Goal: Transaction & Acquisition: Purchase product/service

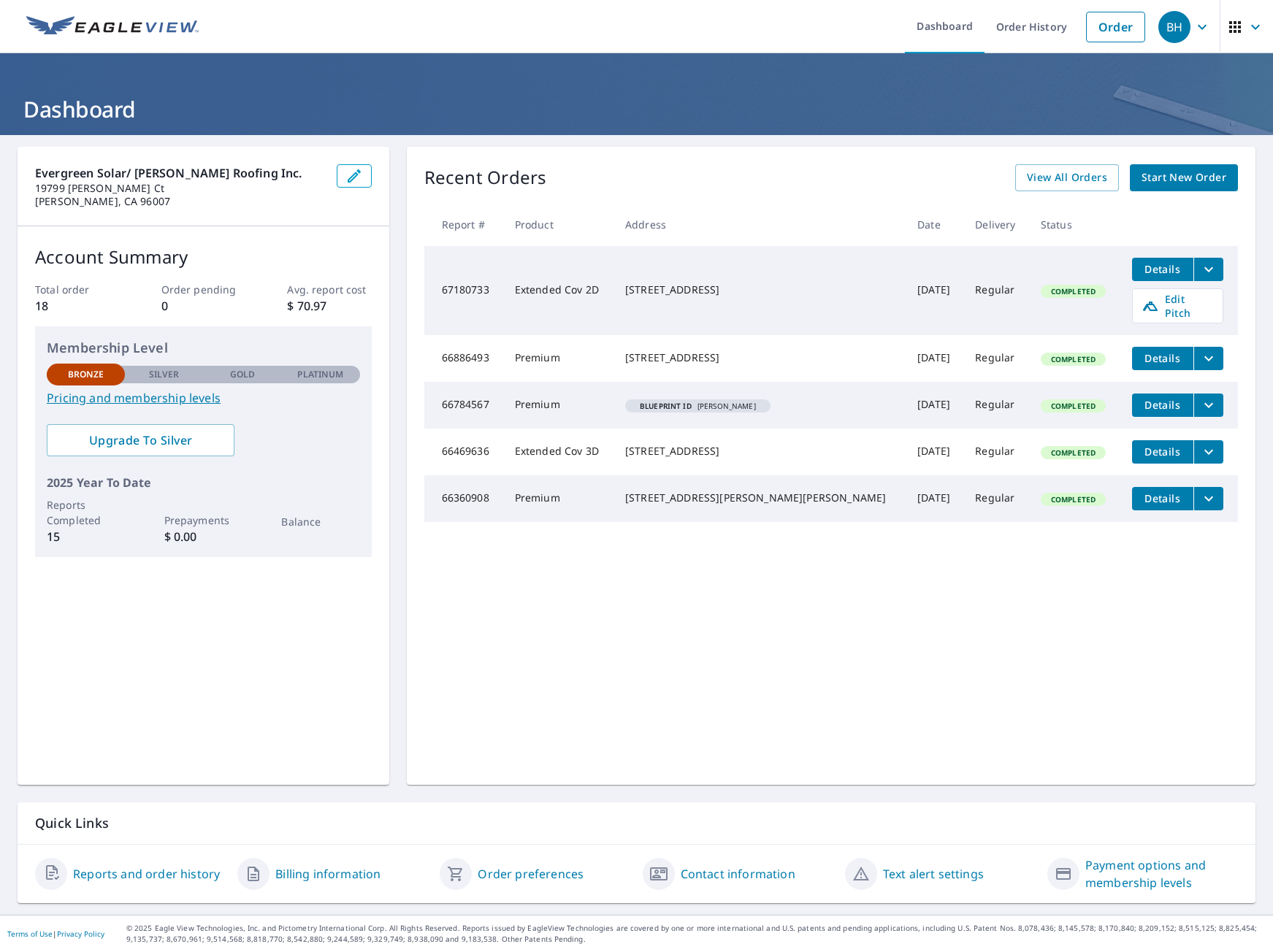
click at [1224, 182] on link "Start New Order" at bounding box center [1183, 177] width 108 height 27
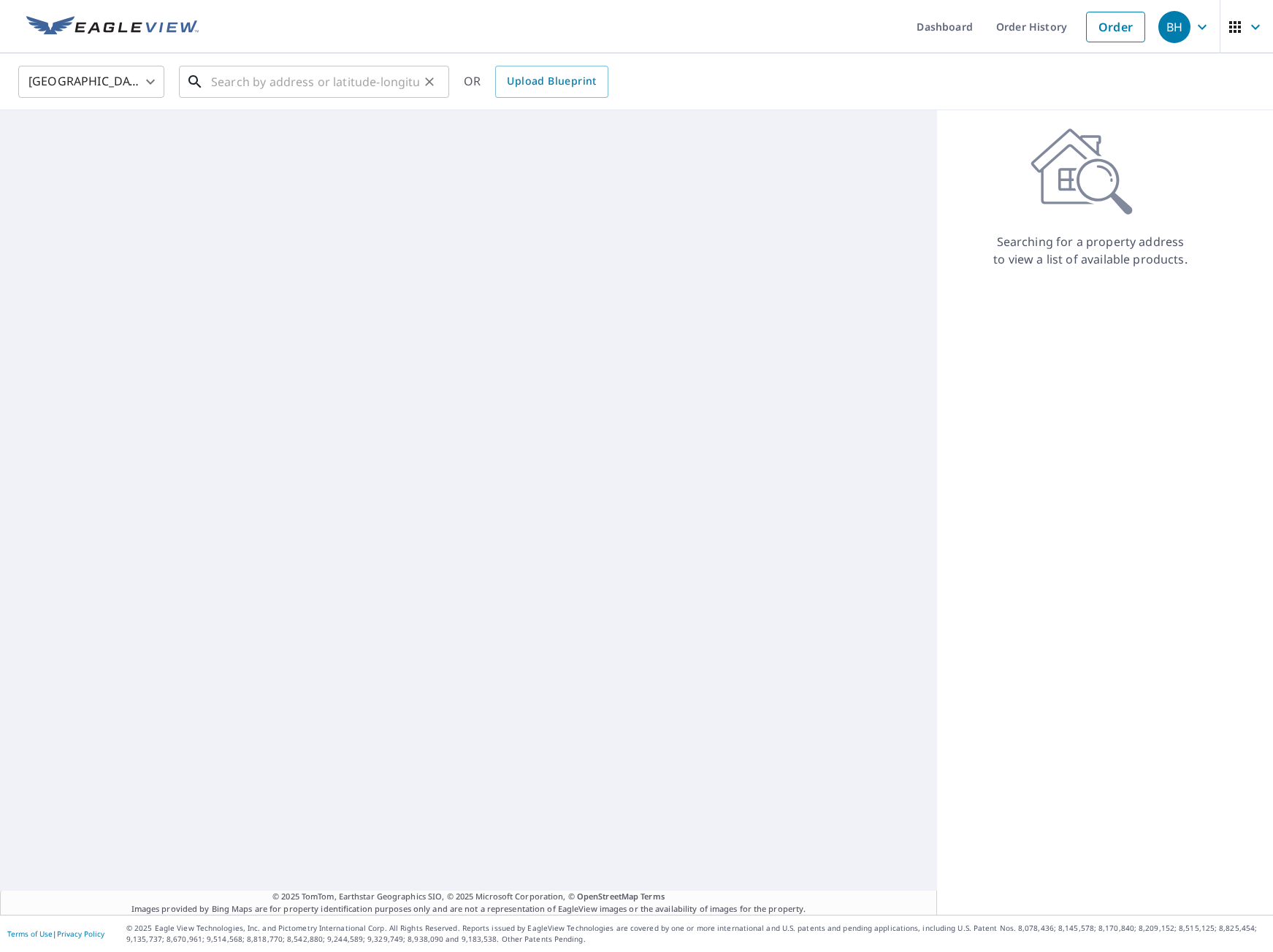
click at [369, 85] on input "text" at bounding box center [315, 82] width 208 height 41
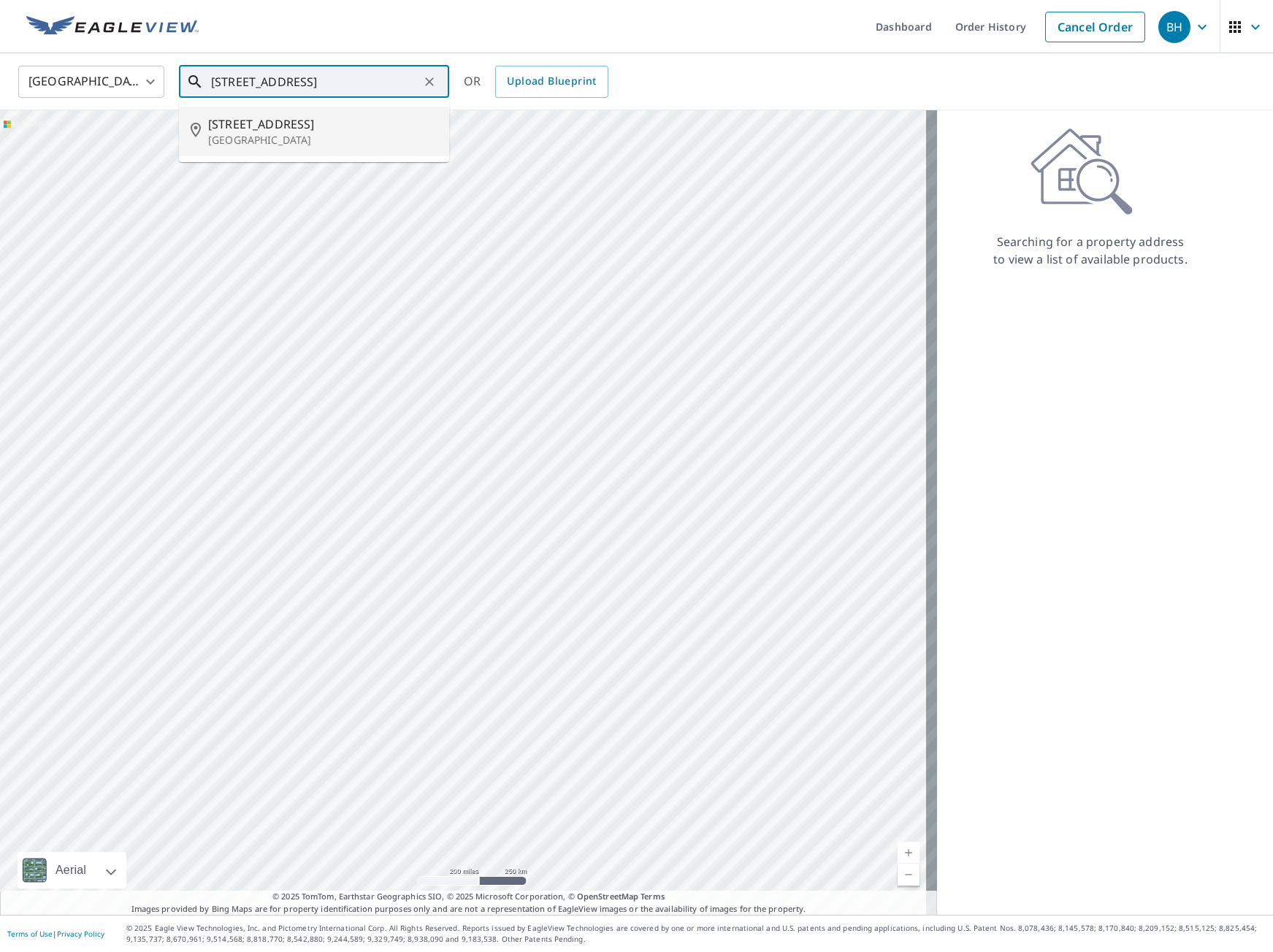
click at [337, 114] on li "4636 Pepperwood Dr Penngrove, CA 94951" at bounding box center [314, 131] width 270 height 50
type input "4636 Pepperwood Dr Penngrove, CA 94951"
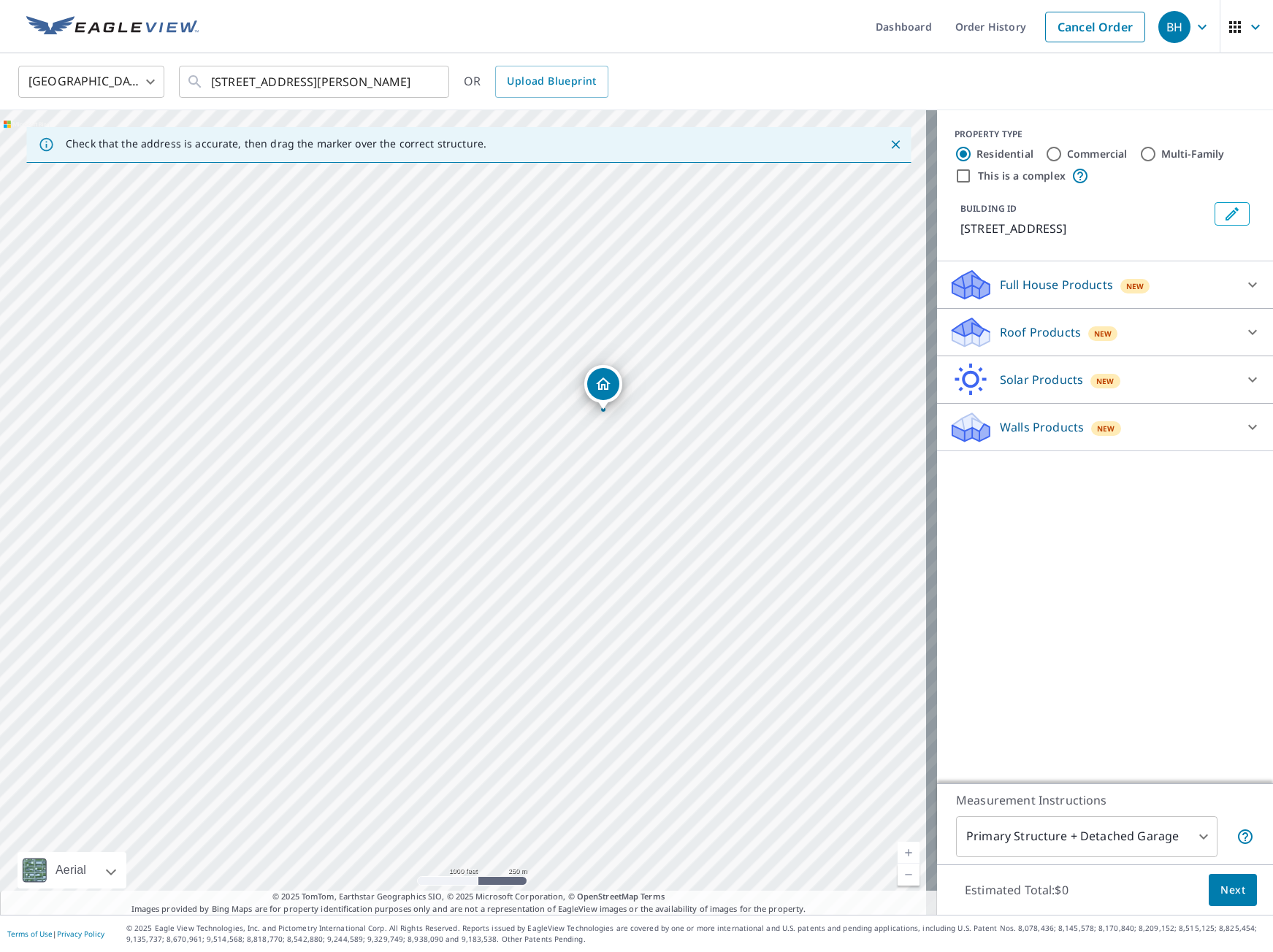
drag, startPoint x: 730, startPoint y: 433, endPoint x: 631, endPoint y: 447, distance: 100.0
click at [631, 447] on div "4636 Pepperwood Dr Penngrove, CA 94951" at bounding box center [468, 512] width 937 height 805
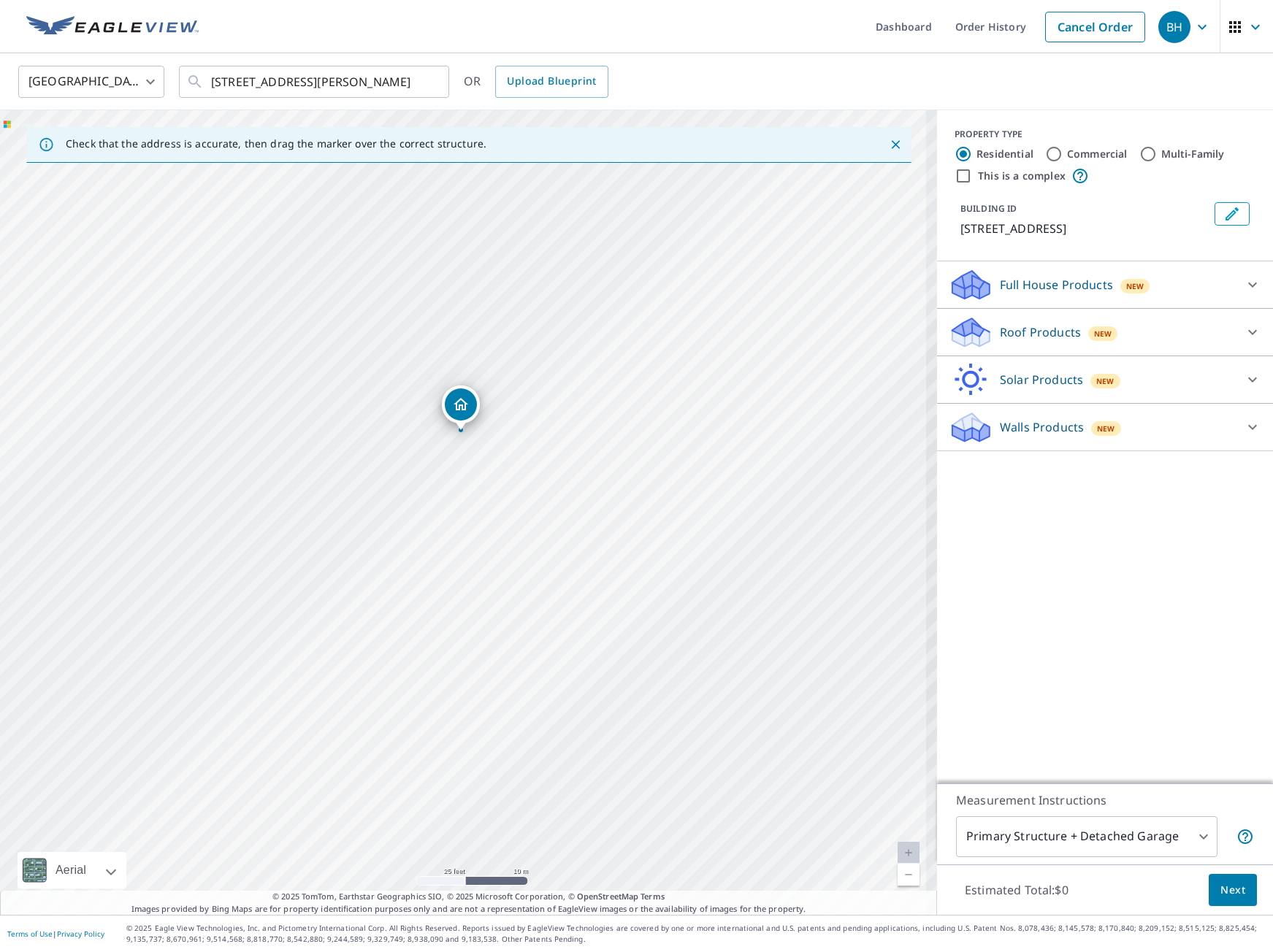
drag, startPoint x: 553, startPoint y: 438, endPoint x: 536, endPoint y: 474, distance: 39.8
click at [536, 474] on div "4636 Pepperwood Dr Penngrove, CA 94951" at bounding box center [468, 512] width 937 height 805
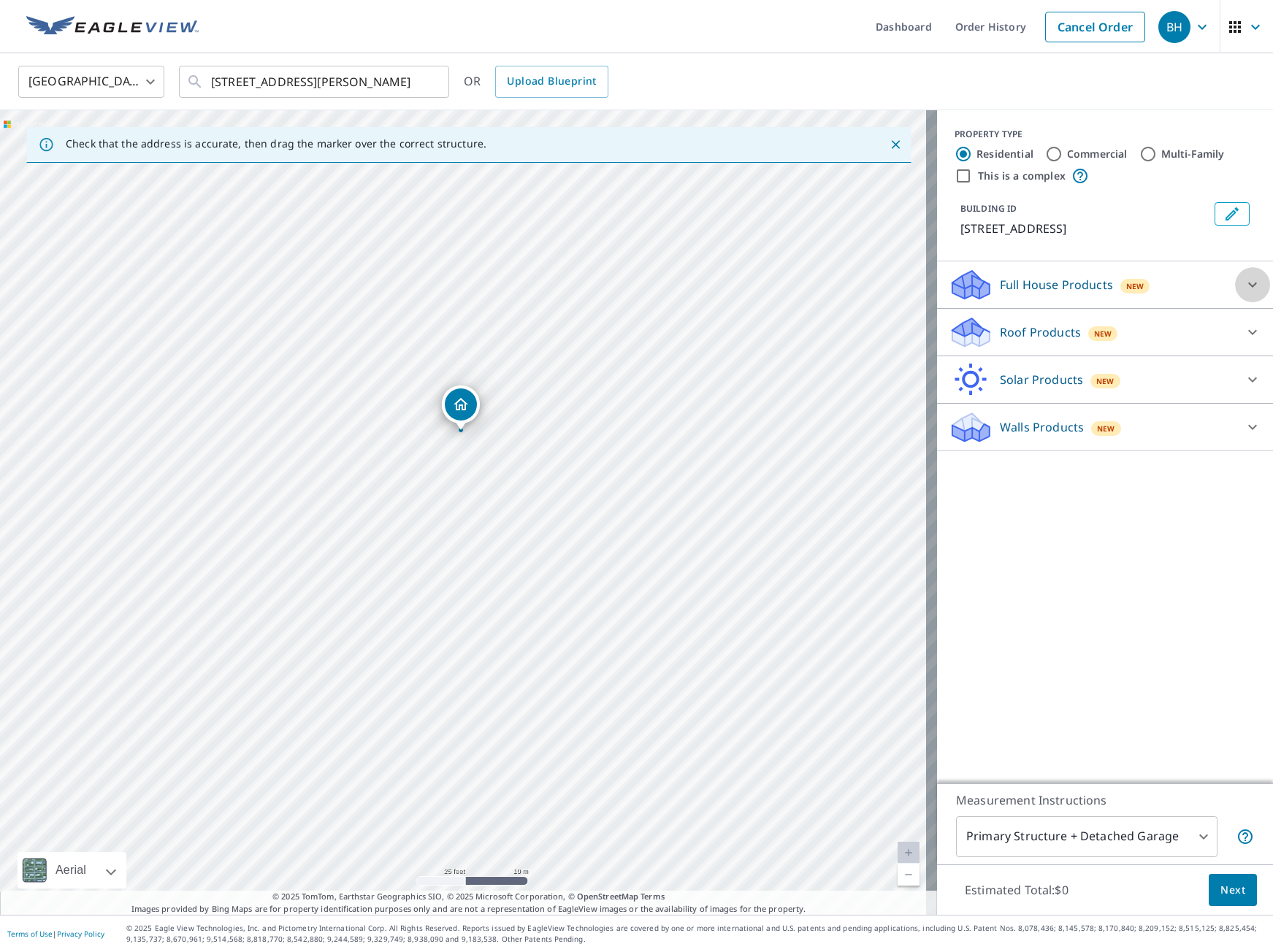
click at [1242, 294] on div at bounding box center [1252, 285] width 35 height 35
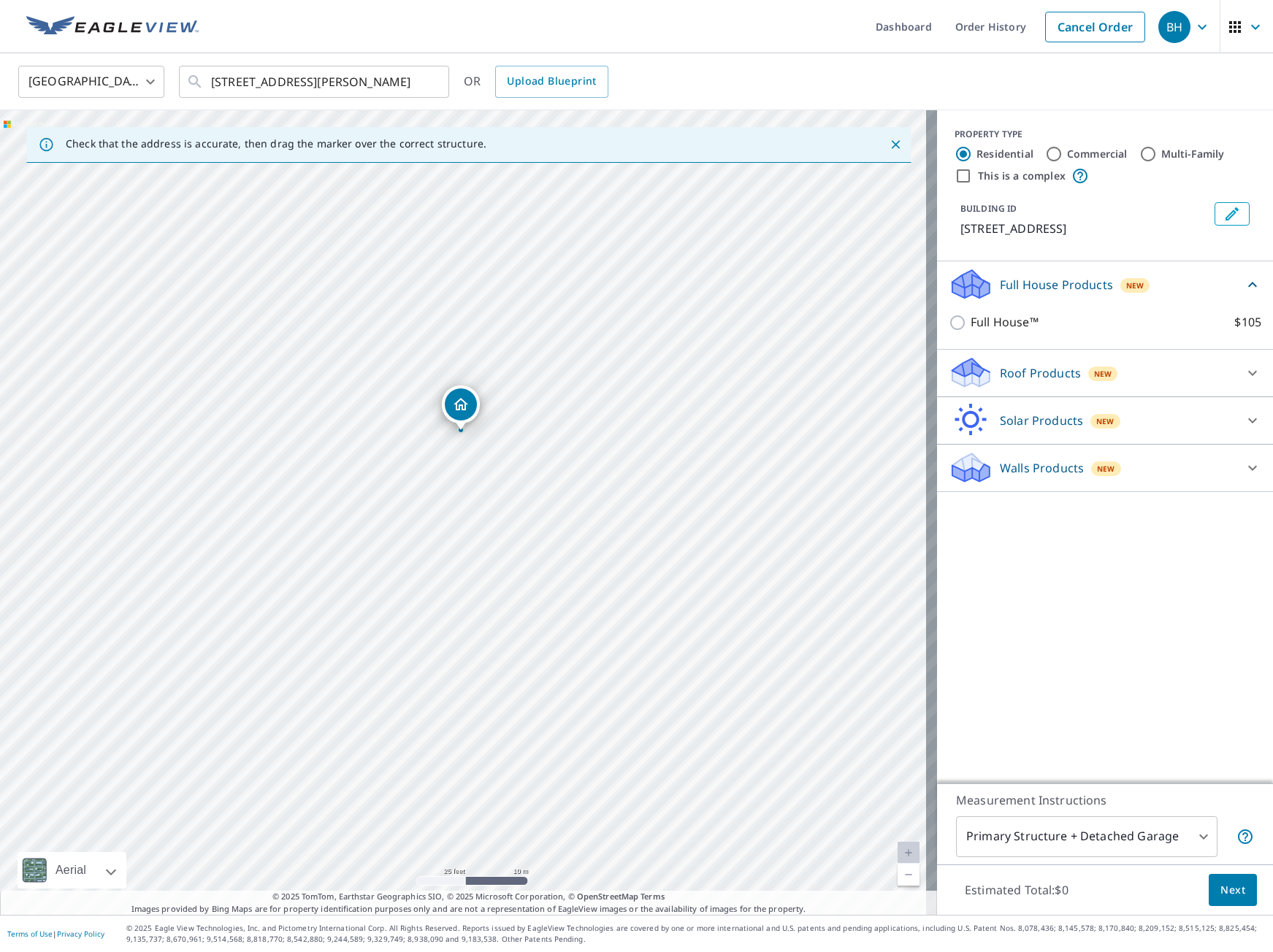
click at [999, 362] on div "Roof Products New" at bounding box center [1092, 373] width 286 height 34
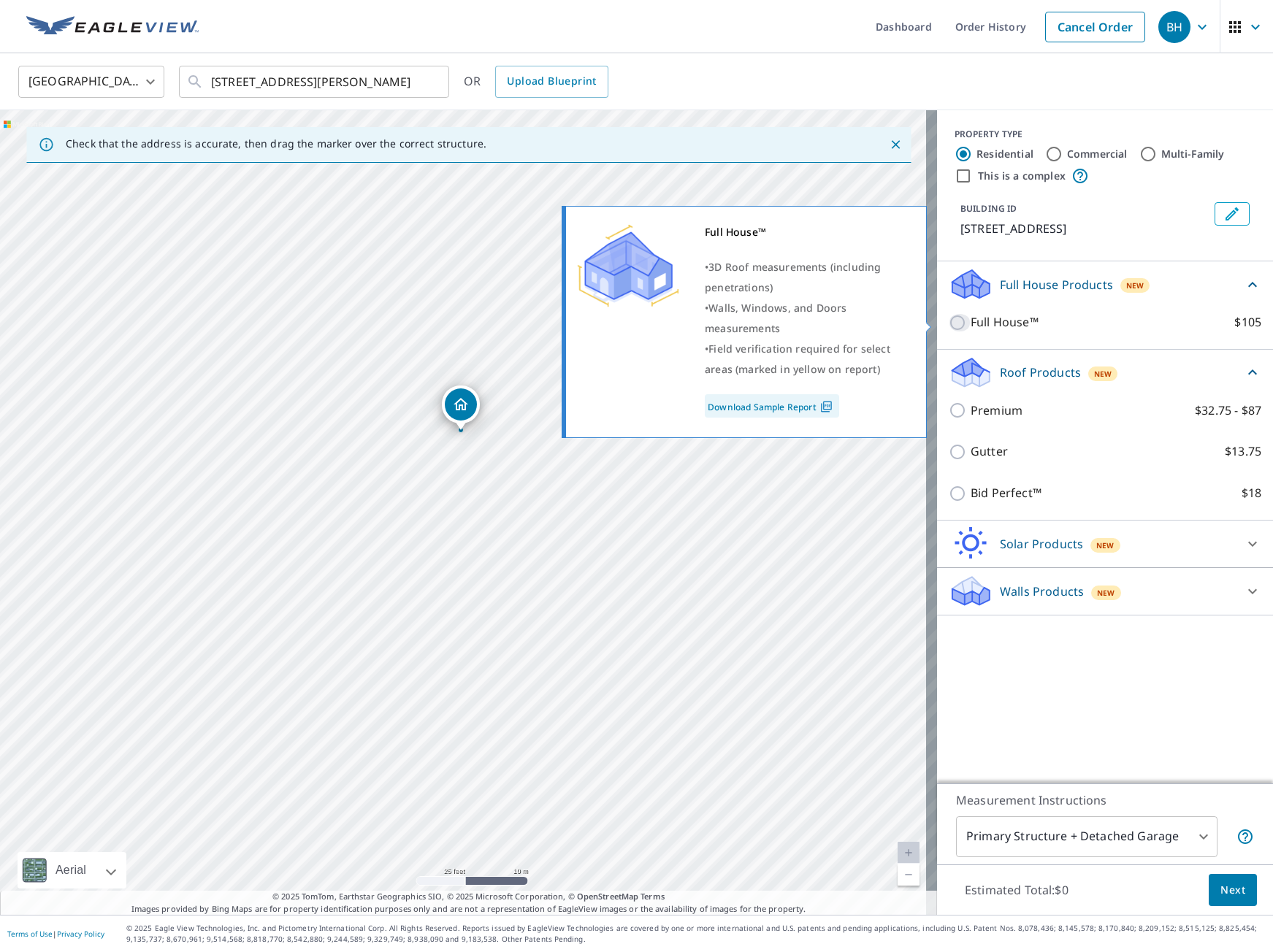
click at [954, 322] on input "Full House™ $105" at bounding box center [960, 323] width 22 height 18
checkbox input "true"
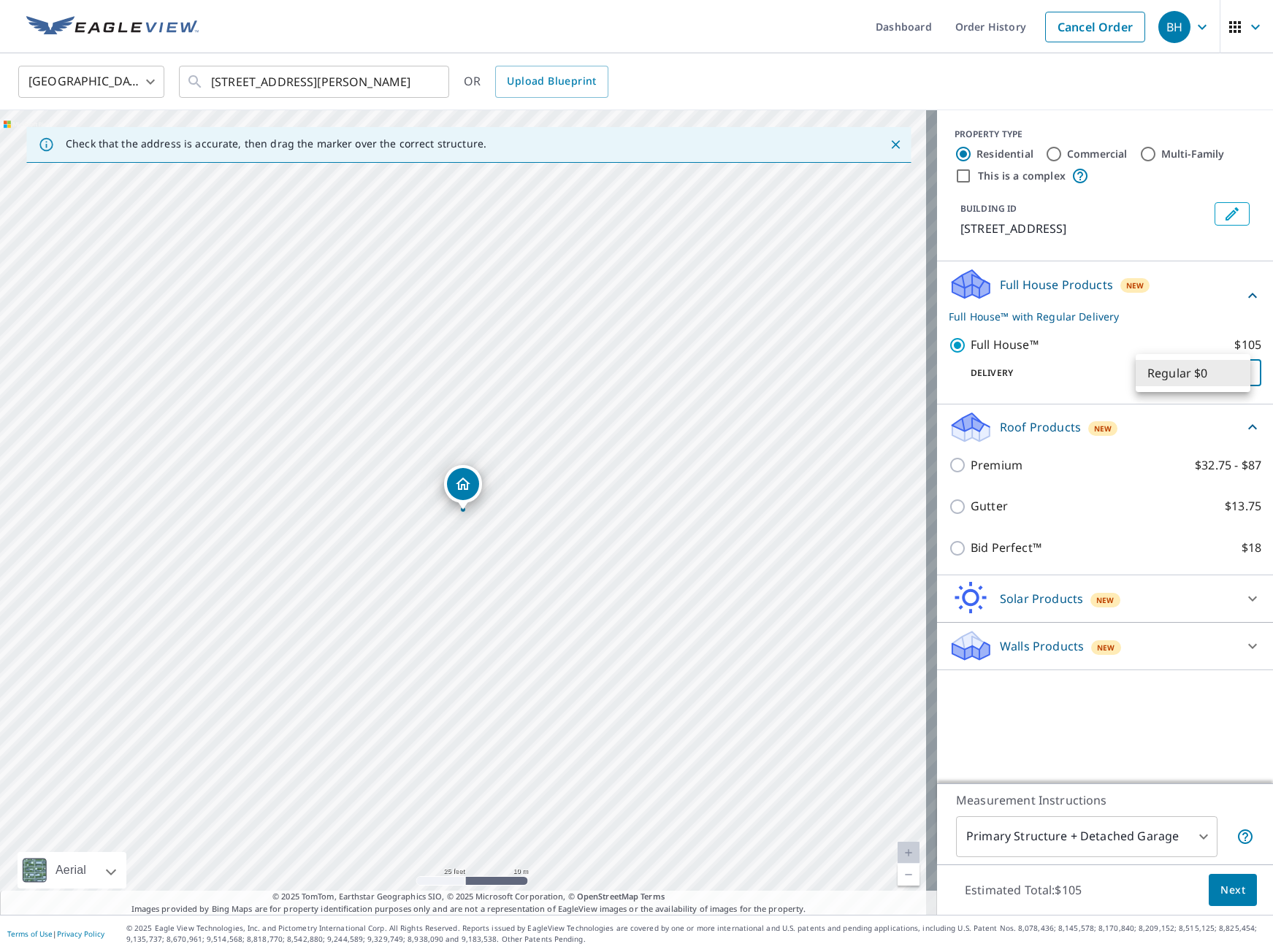
click at [1232, 376] on body "BH BH Dashboard Order History Cancel Order BH United States US ​ 4636 Pepperwoo…" at bounding box center [636, 476] width 1273 height 952
click at [1103, 379] on div at bounding box center [636, 476] width 1273 height 952
click at [1224, 893] on span "Next" at bounding box center [1233, 890] width 25 height 18
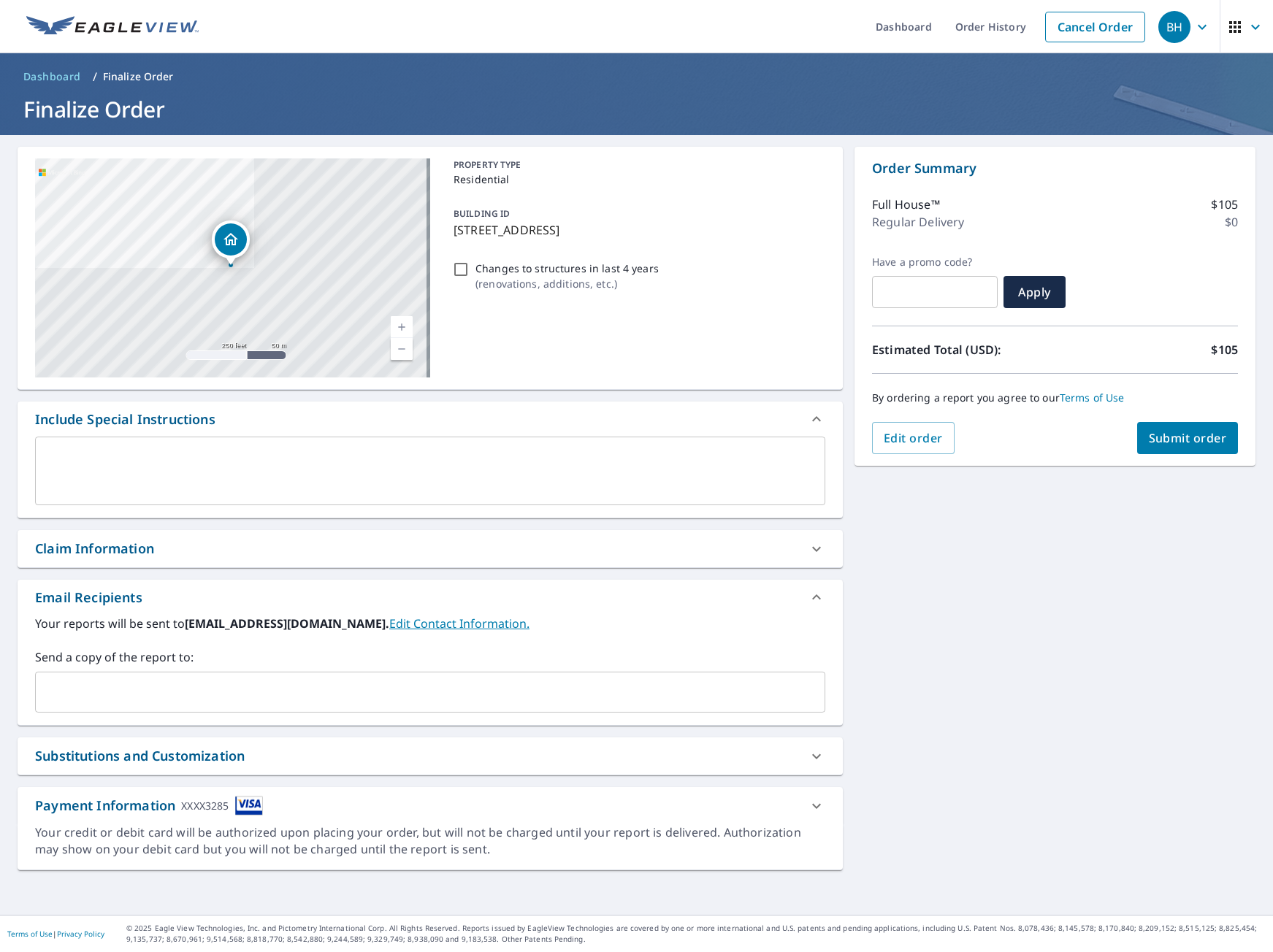
click at [230, 678] on input "text" at bounding box center [419, 692] width 755 height 28
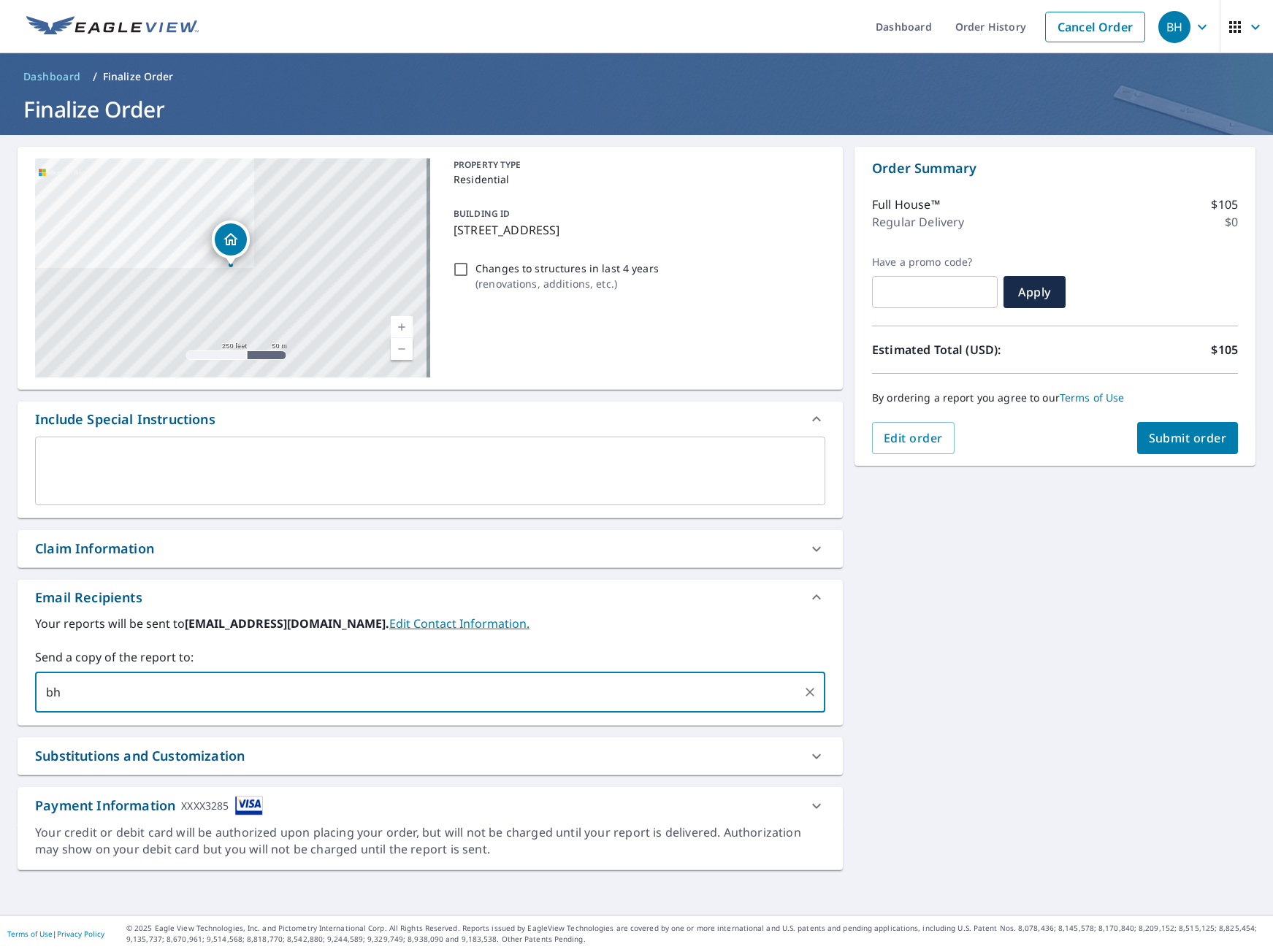
type input "b"
type input "hwharbert@harbertroofing.com"
type input "j"
type input "bharbert@evgsolar.com"
type input "jchase@evgsolar.com"
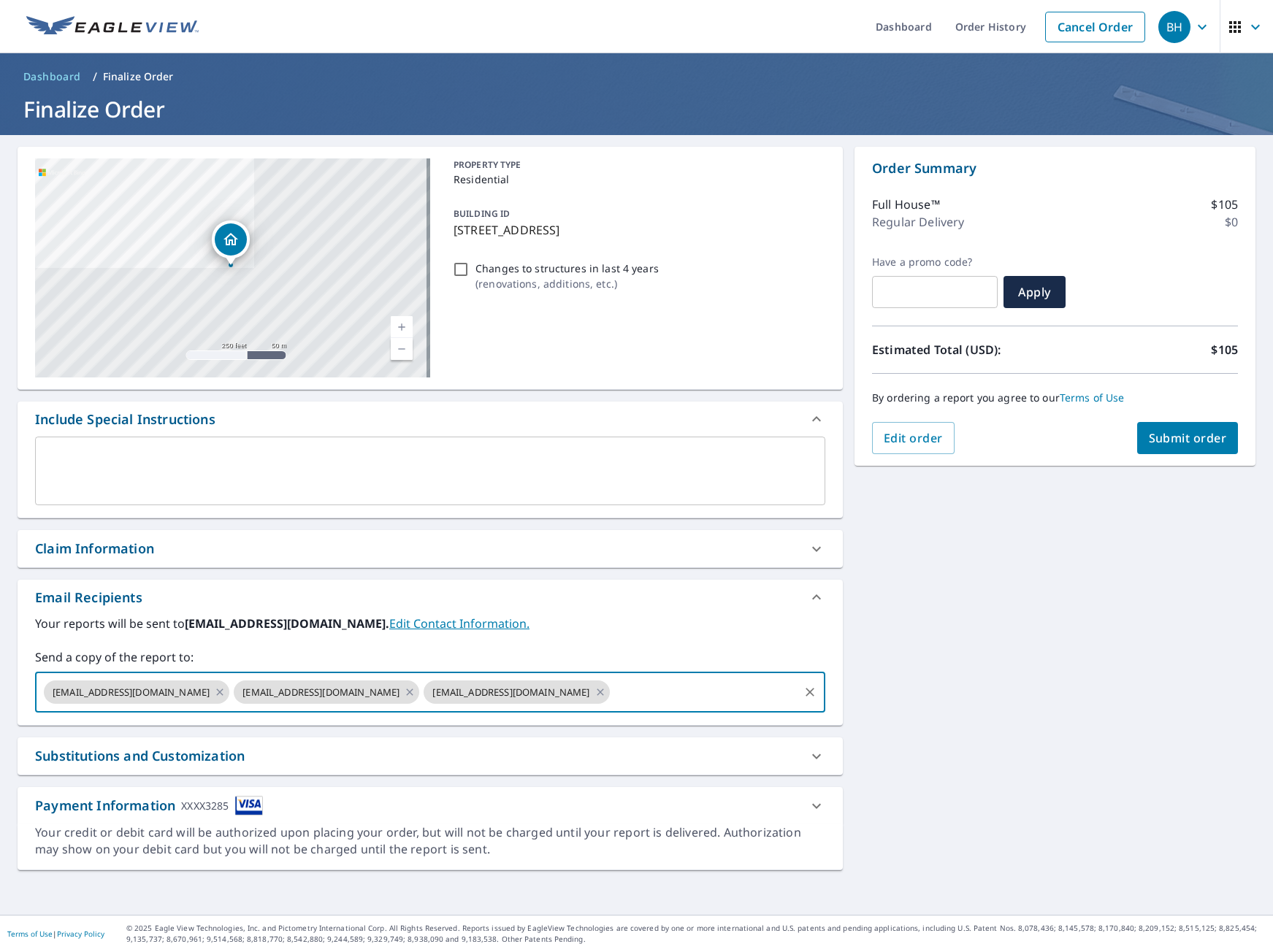
click at [1065, 770] on div "4636 Pepperwood Dr Penngrove, CA 94951 Aerial Road A standard road map Aerial A…" at bounding box center [636, 524] width 1273 height 780
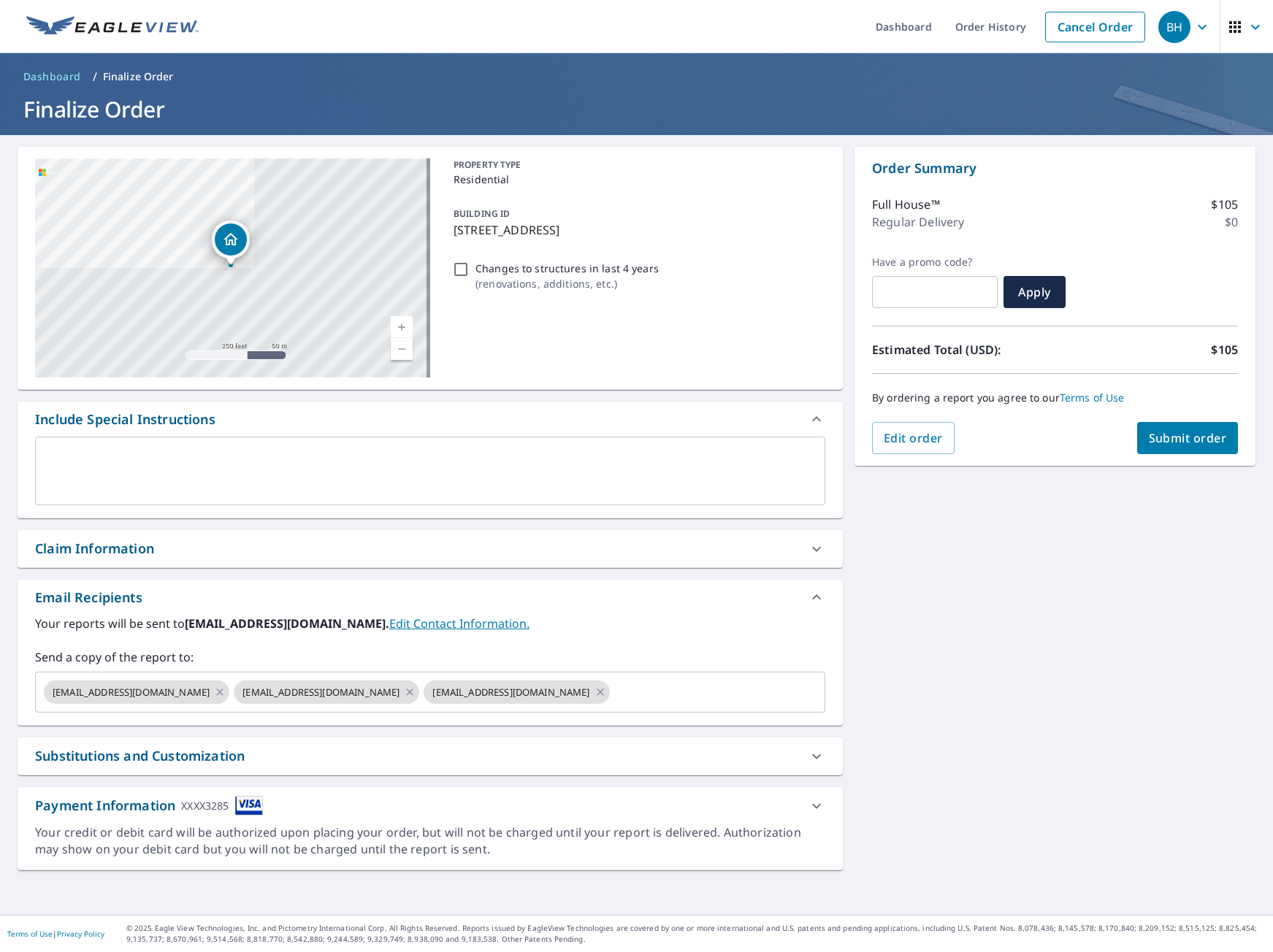
click at [674, 754] on div "Substitutions and Customization" at bounding box center [417, 755] width 764 height 20
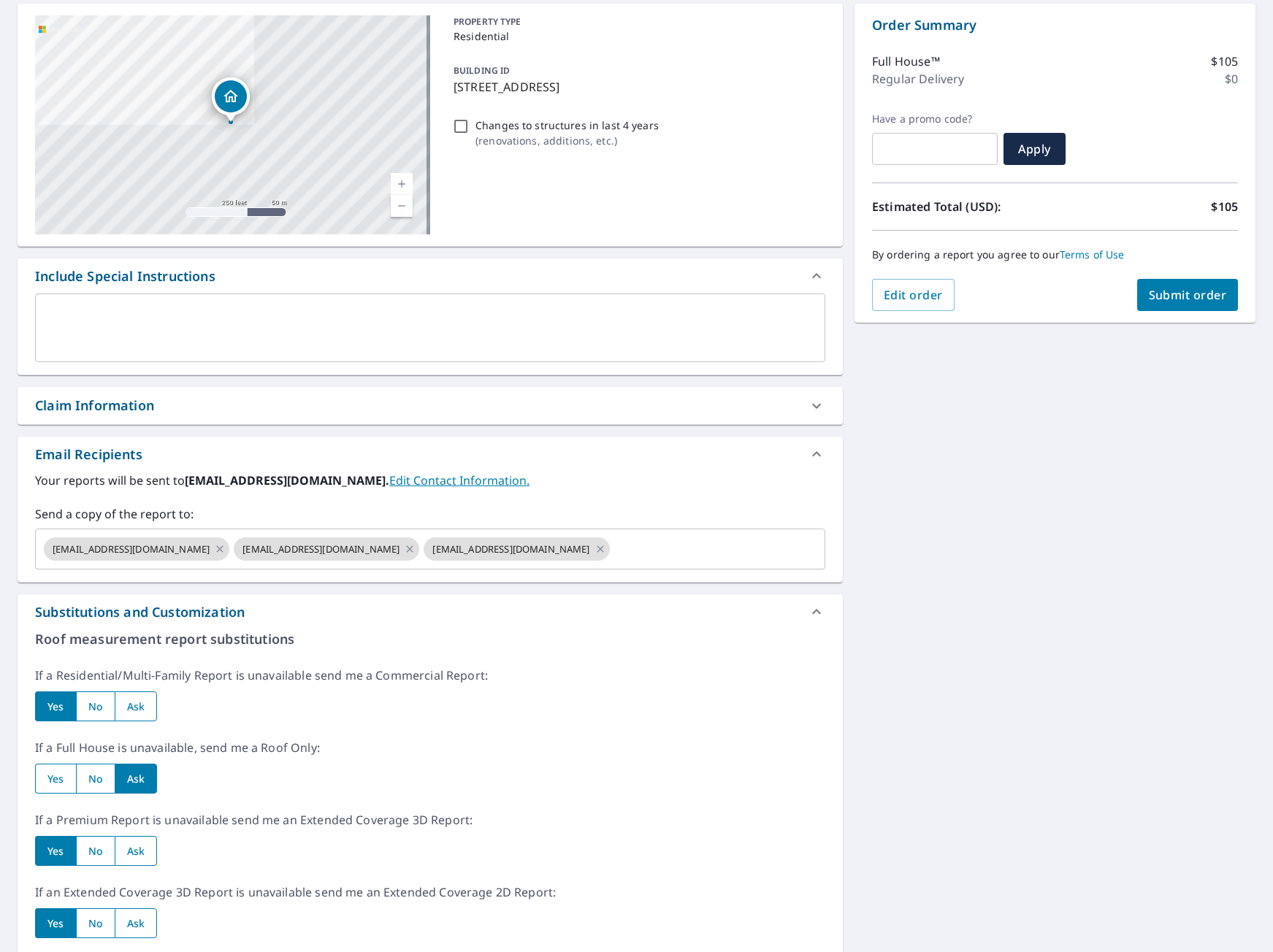
scroll to position [146, 0]
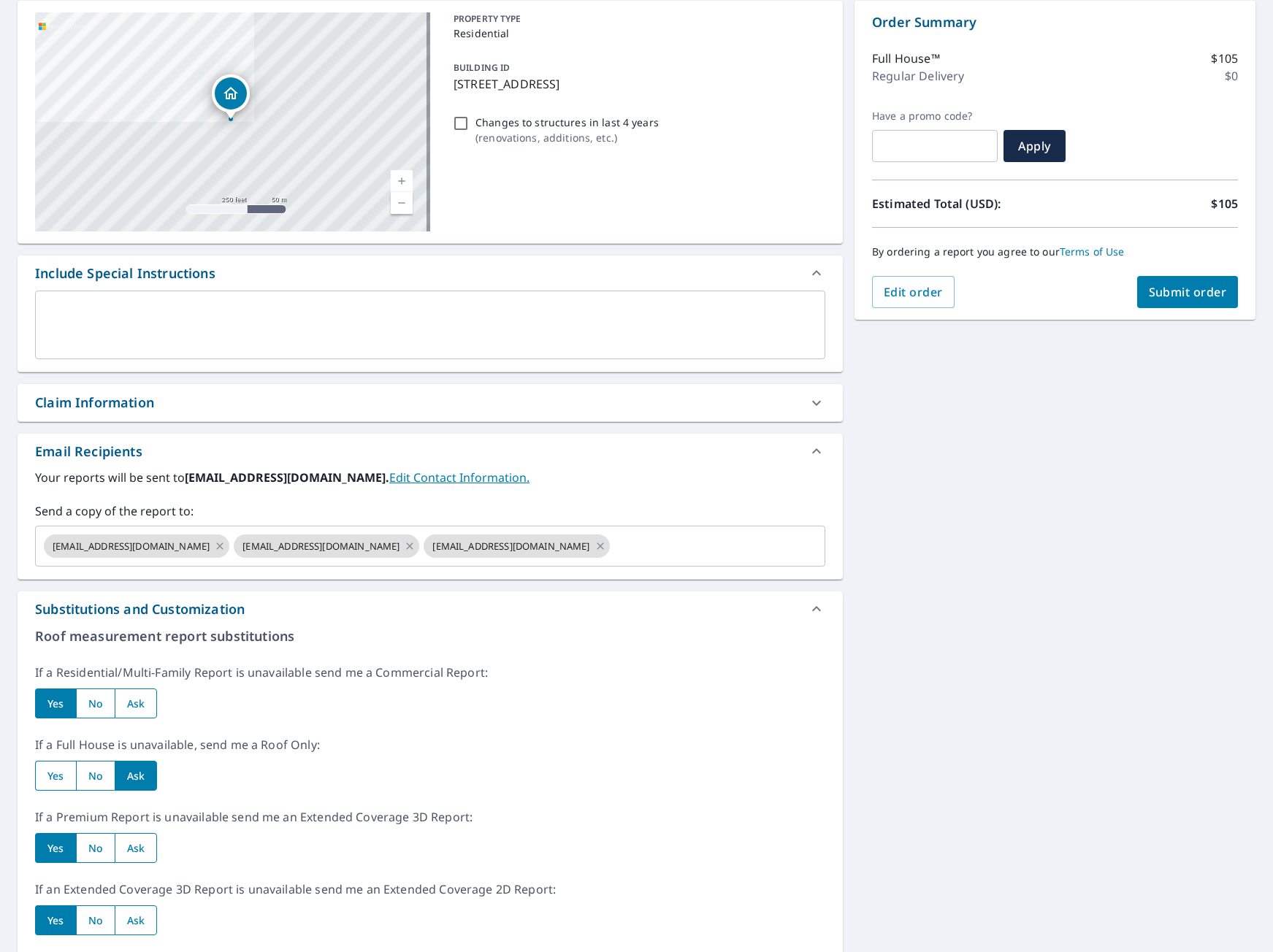
click at [285, 602] on div "Substitutions and Customization" at bounding box center [417, 609] width 764 height 20
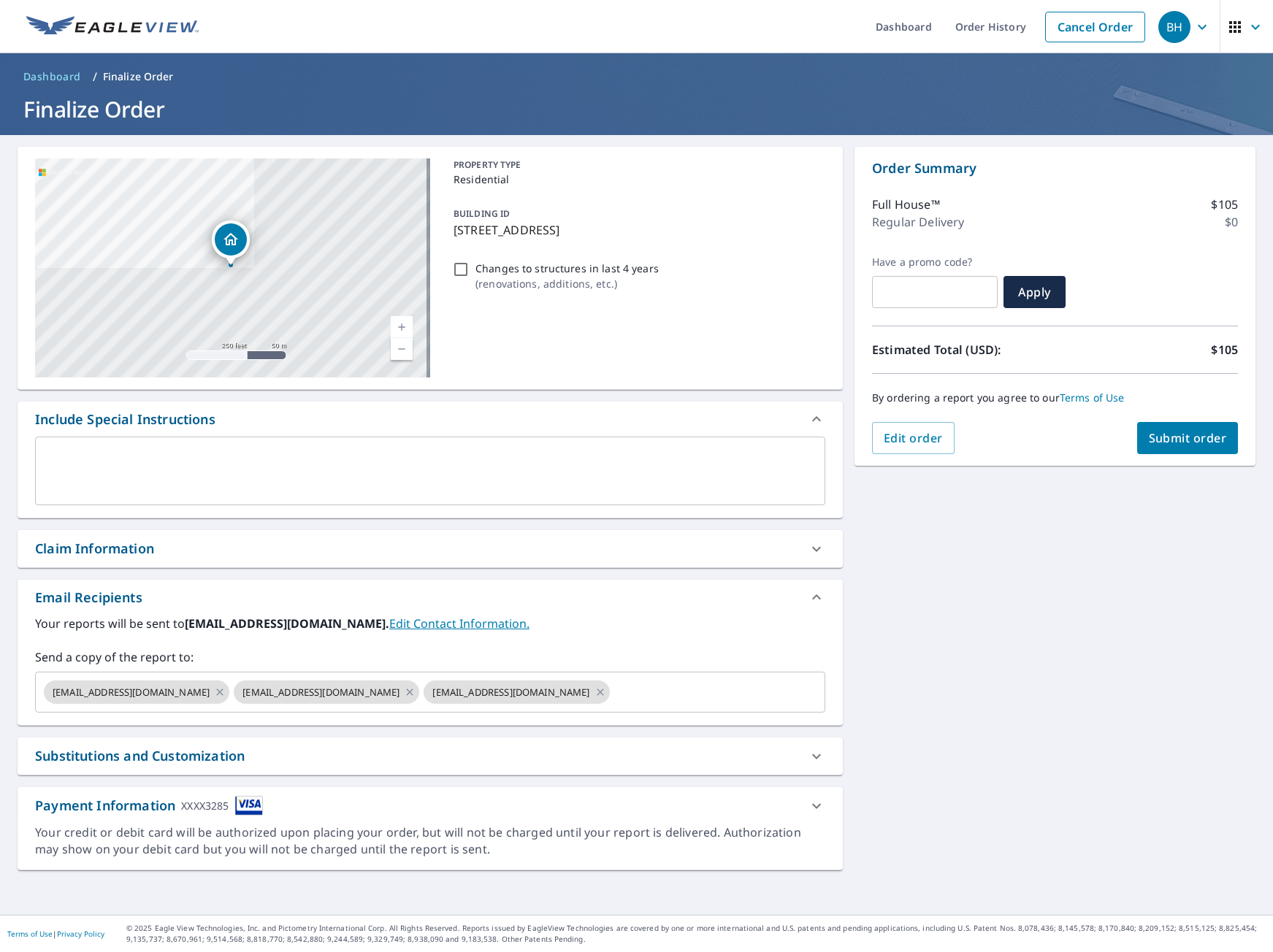
scroll to position [0, 0]
click at [1156, 435] on span "Submit order" at bounding box center [1188, 438] width 79 height 16
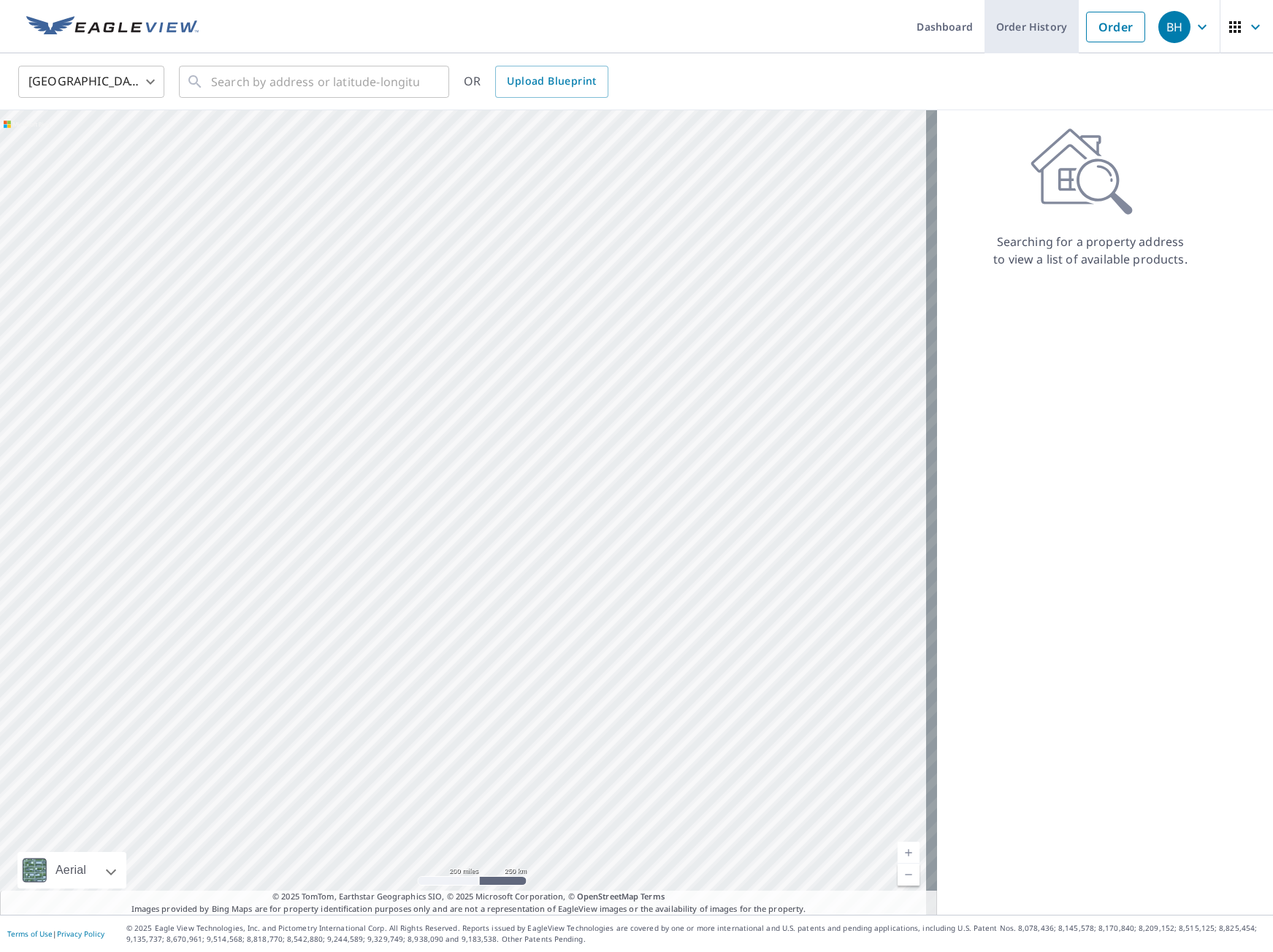
click at [1040, 27] on link "Order History" at bounding box center [1032, 26] width 94 height 54
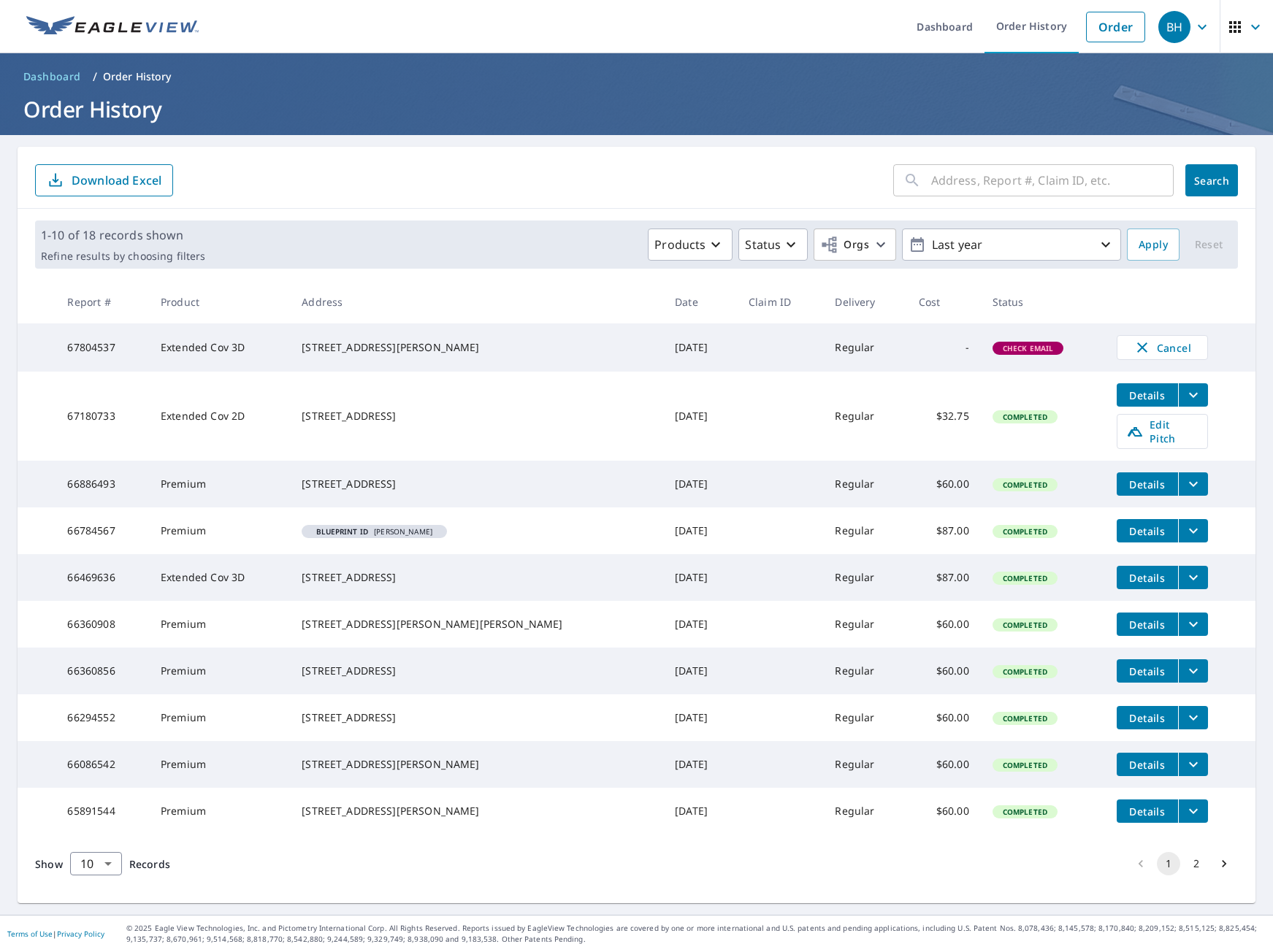
click at [994, 352] on span "Check Email" at bounding box center [1029, 348] width 69 height 10
click at [907, 352] on td "-" at bounding box center [944, 348] width 74 height 48
drag, startPoint x: 790, startPoint y: 350, endPoint x: 693, endPoint y: 353, distance: 97.0
click at [823, 350] on td "Regular" at bounding box center [864, 348] width 83 height 48
click at [489, 352] on div "[STREET_ADDRESS][PERSON_NAME]" at bounding box center [476, 348] width 350 height 15
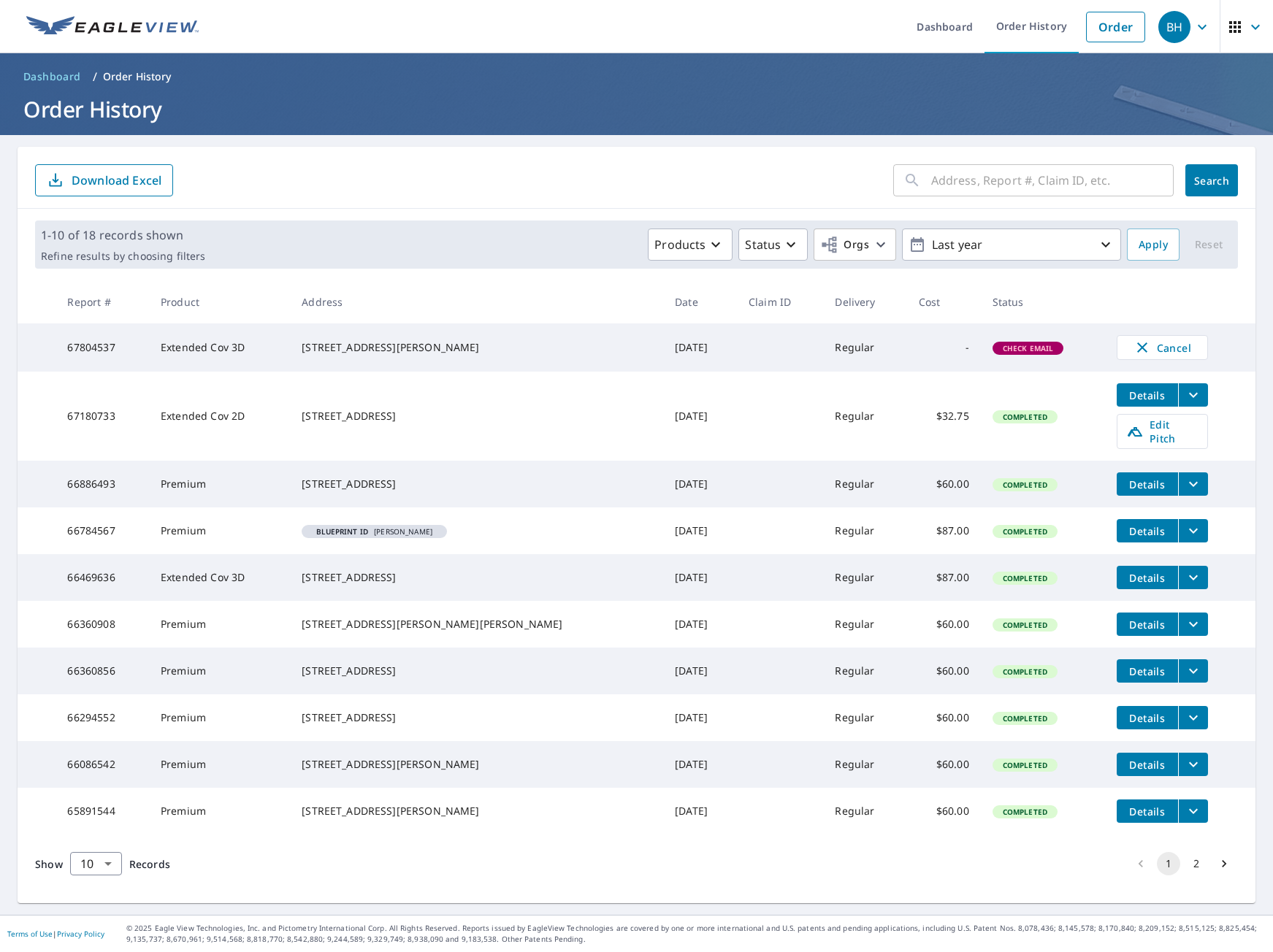
click at [362, 354] on div "[STREET_ADDRESS][PERSON_NAME]" at bounding box center [476, 348] width 350 height 15
drag, startPoint x: 577, startPoint y: 357, endPoint x: 715, endPoint y: 356, distance: 138.0
click at [663, 357] on td "[DATE]" at bounding box center [700, 348] width 74 height 48
drag, startPoint x: 787, startPoint y: 359, endPoint x: 900, endPoint y: 347, distance: 113.6
click at [823, 359] on td "Regular" at bounding box center [864, 348] width 83 height 48
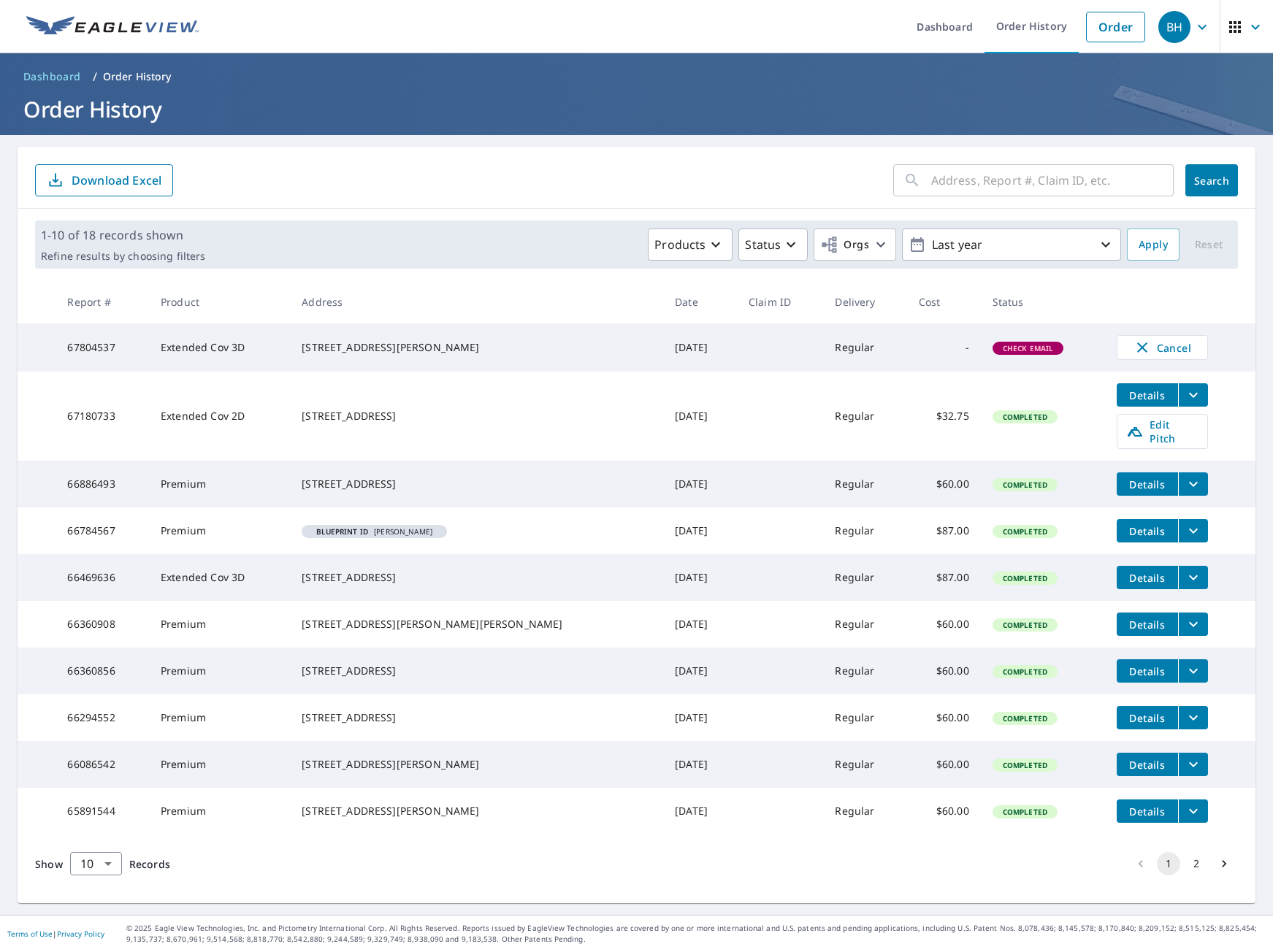
click at [993, 355] on div "Check Email" at bounding box center [1029, 348] width 72 height 13
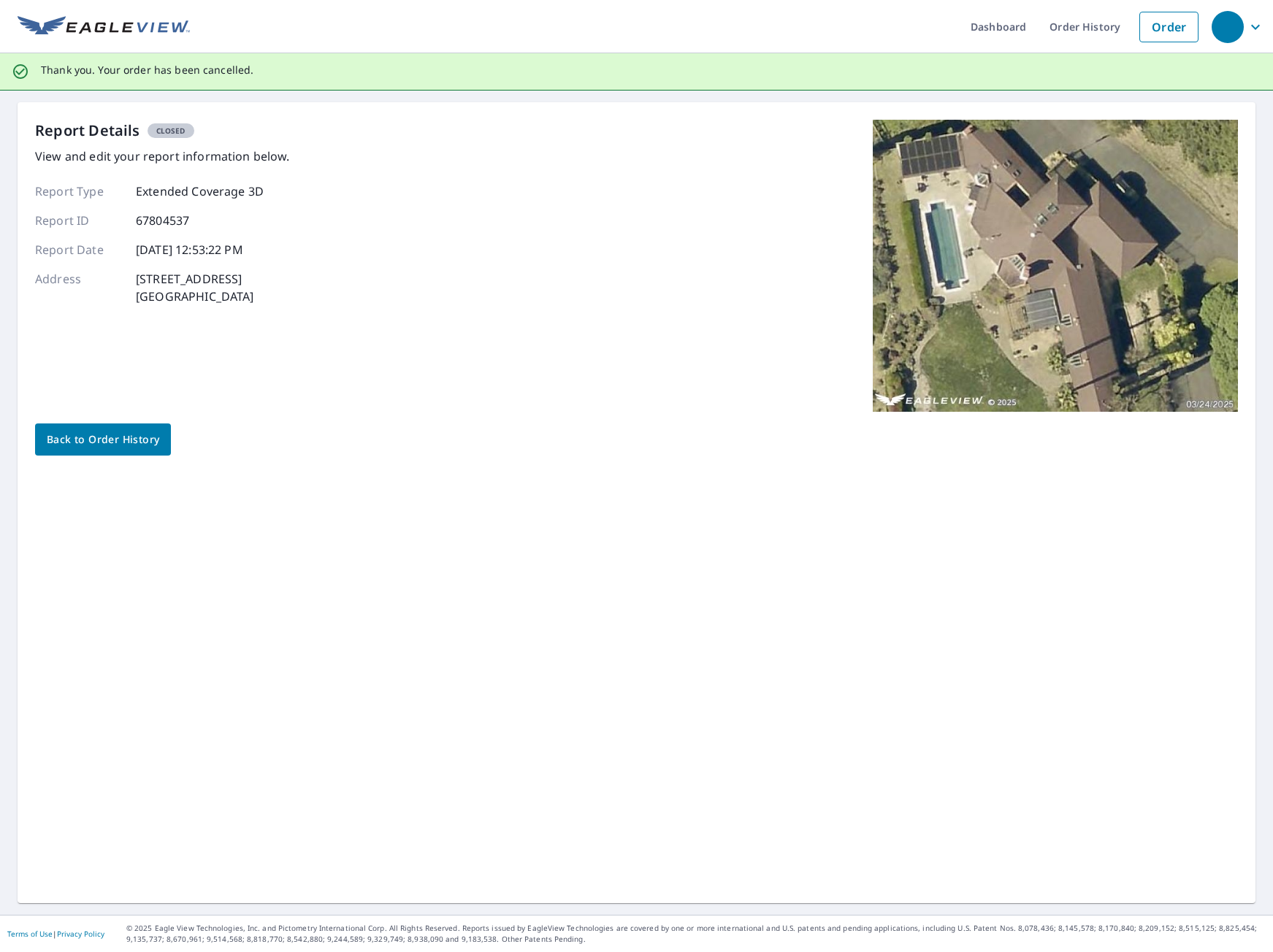
click at [565, 573] on div "Report Details Closed View and edit your report information below. Report Type …" at bounding box center [636, 502] width 1238 height 801
click at [117, 157] on p "View and edit your report information below." at bounding box center [162, 156] width 255 height 18
click at [210, 251] on p "10/9/2025, 12:53:22 PM" at bounding box center [189, 249] width 107 height 18
drag, startPoint x: 256, startPoint y: 298, endPoint x: 139, endPoint y: 279, distance: 118.5
click at [134, 279] on div "Address 4636 Pepperwood Dr Penngrove, CA 94951" at bounding box center [162, 288] width 255 height 35
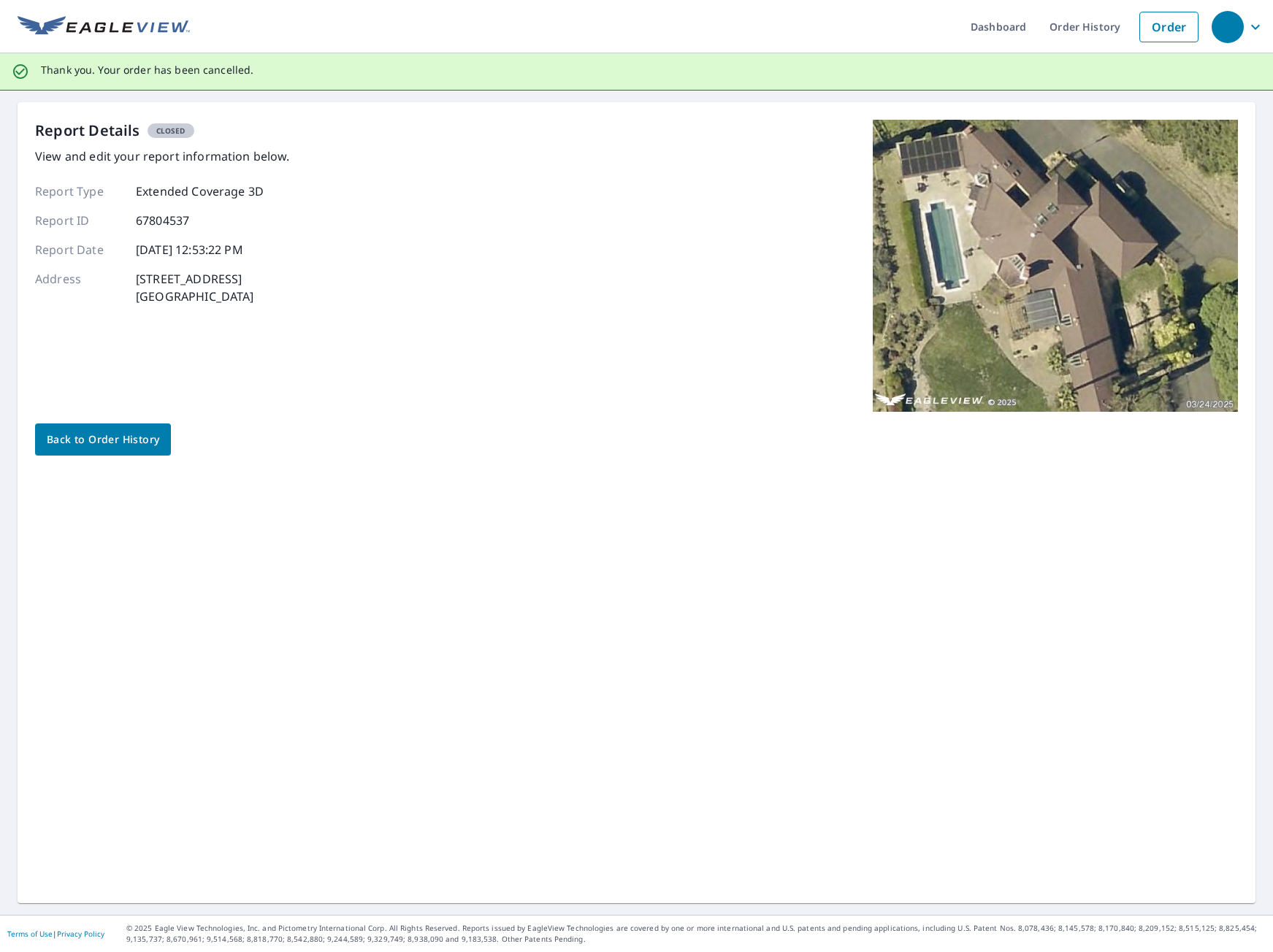
copy p "4636 Pepperwood Dr Penngrove, CA 94951"
drag, startPoint x: 389, startPoint y: 485, endPoint x: 292, endPoint y: 487, distance: 97.0
click at [389, 485] on div "Report Details Closed View and edit your report information below. Report Type …" at bounding box center [636, 502] width 1238 height 801
click at [143, 445] on span "Back to Order History" at bounding box center [103, 439] width 112 height 18
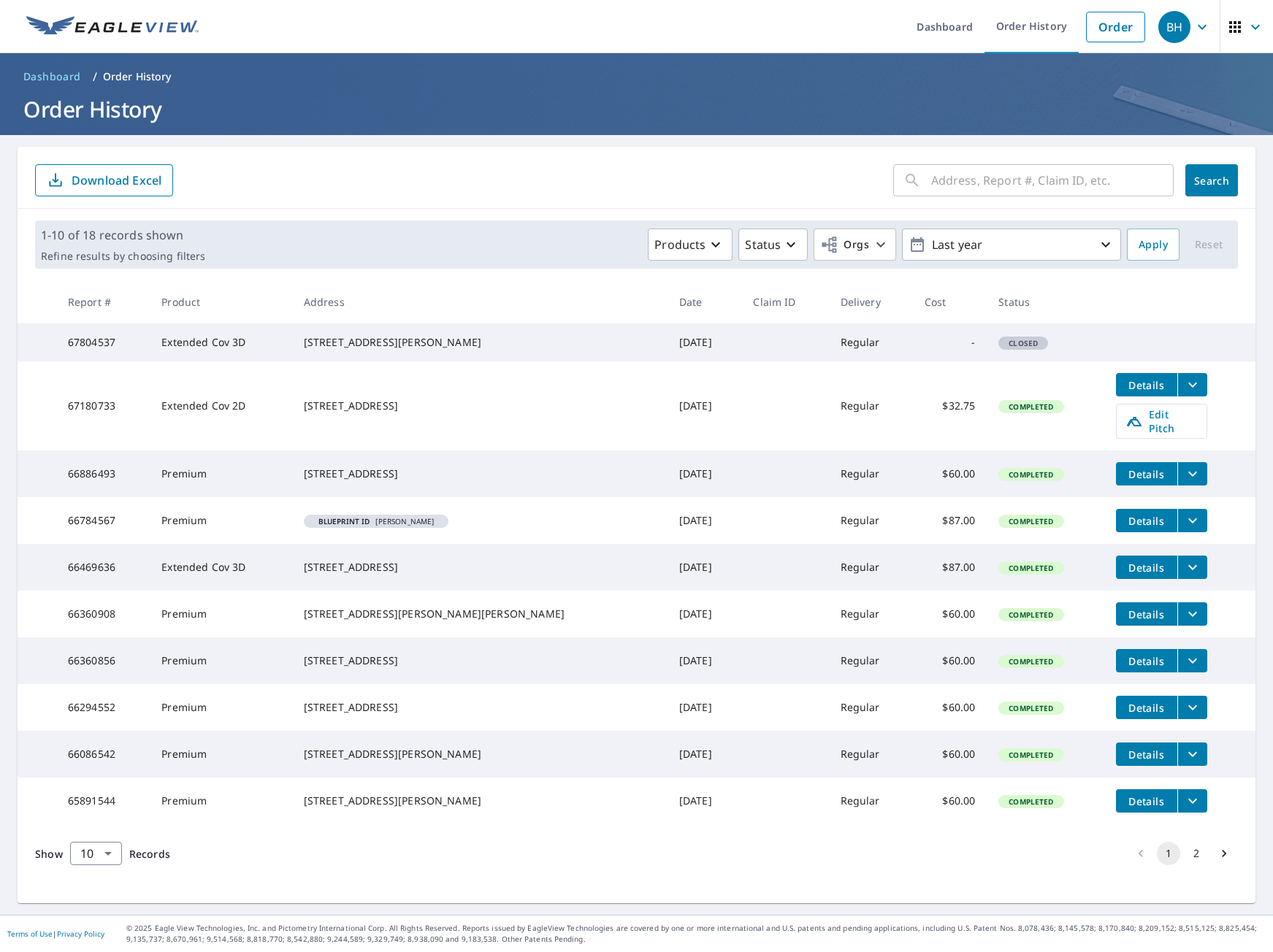
click at [1124, 332] on td at bounding box center [1180, 335] width 151 height 23
click at [1095, 29] on link "Order" at bounding box center [1115, 27] width 59 height 31
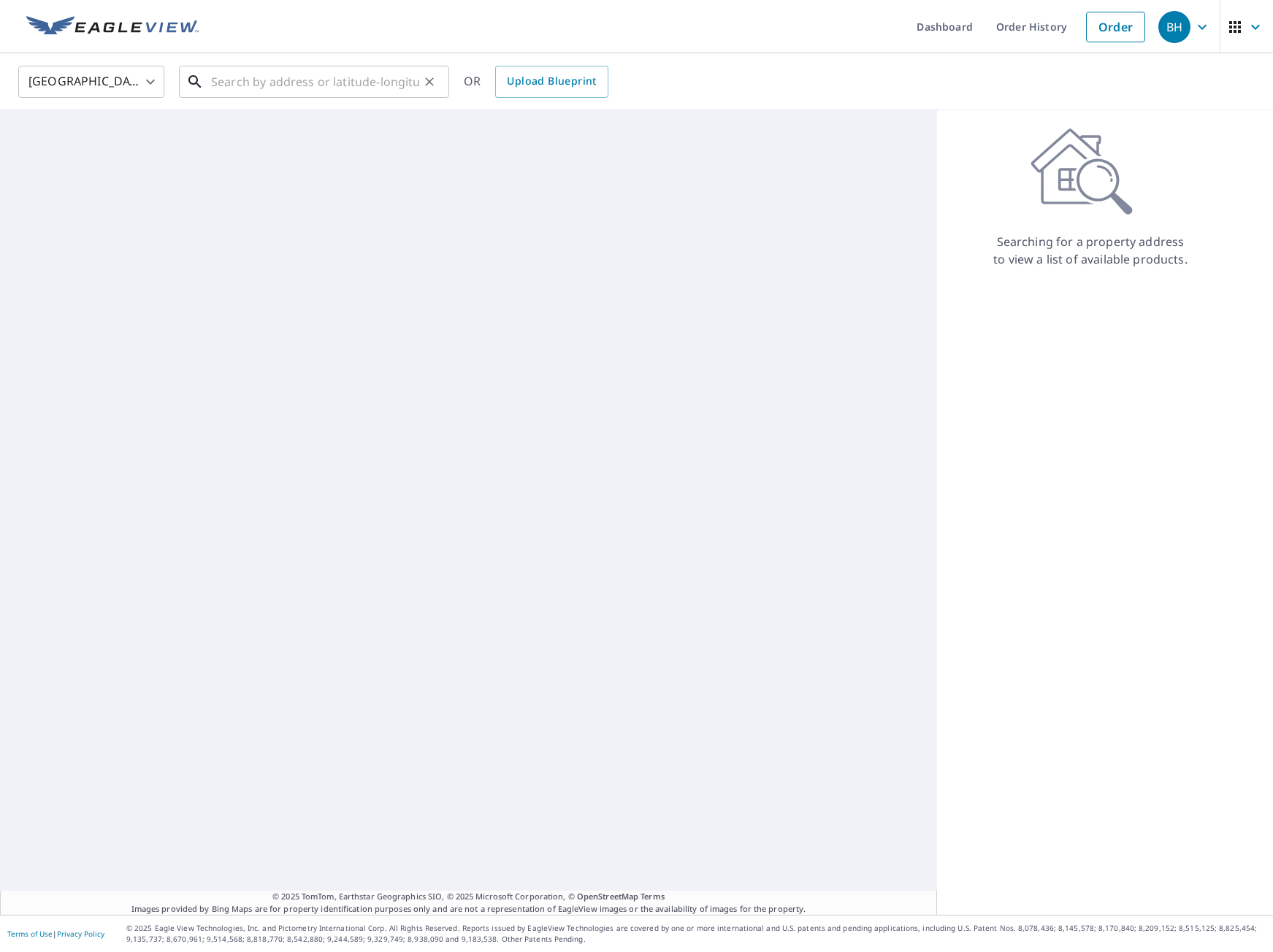
click at [396, 95] on input "text" at bounding box center [315, 82] width 208 height 41
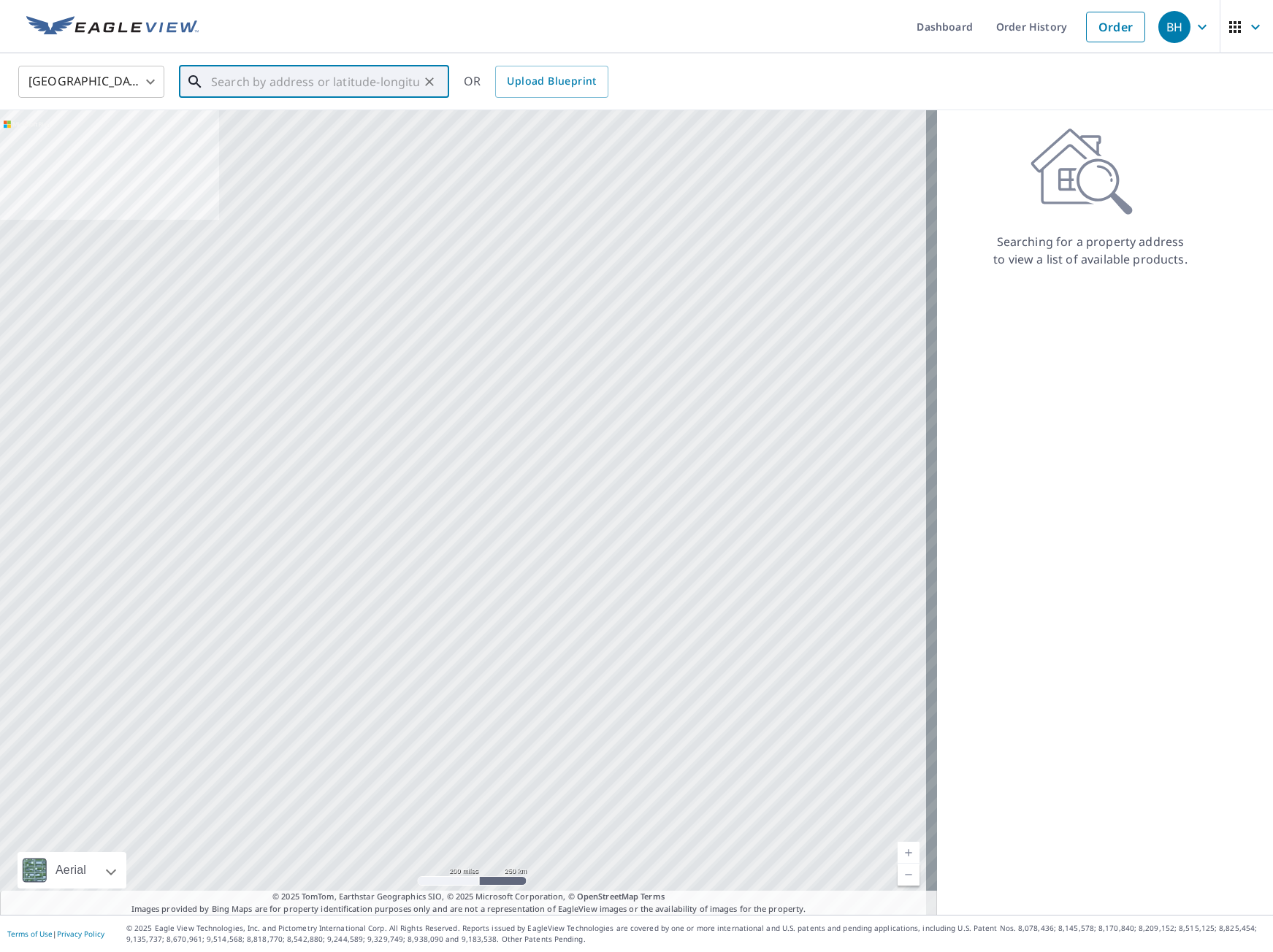
paste input "4636 Pepperwood Dr Penngrove, CA 94951"
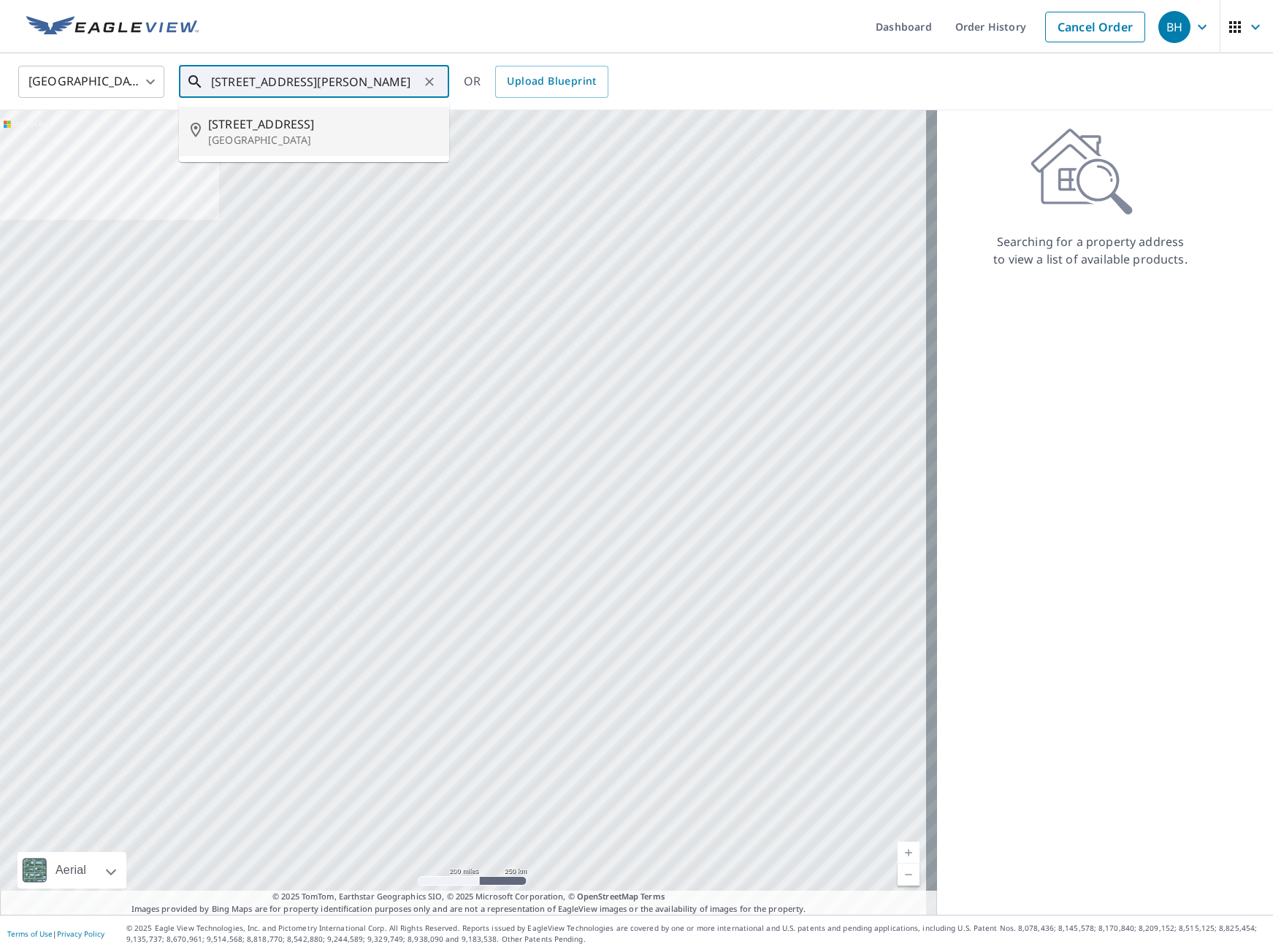
click at [366, 120] on span "4636 Pepperwood Dr" at bounding box center [323, 124] width 230 height 18
type input "4636 Pepperwood Dr Penngrove, CA 94951"
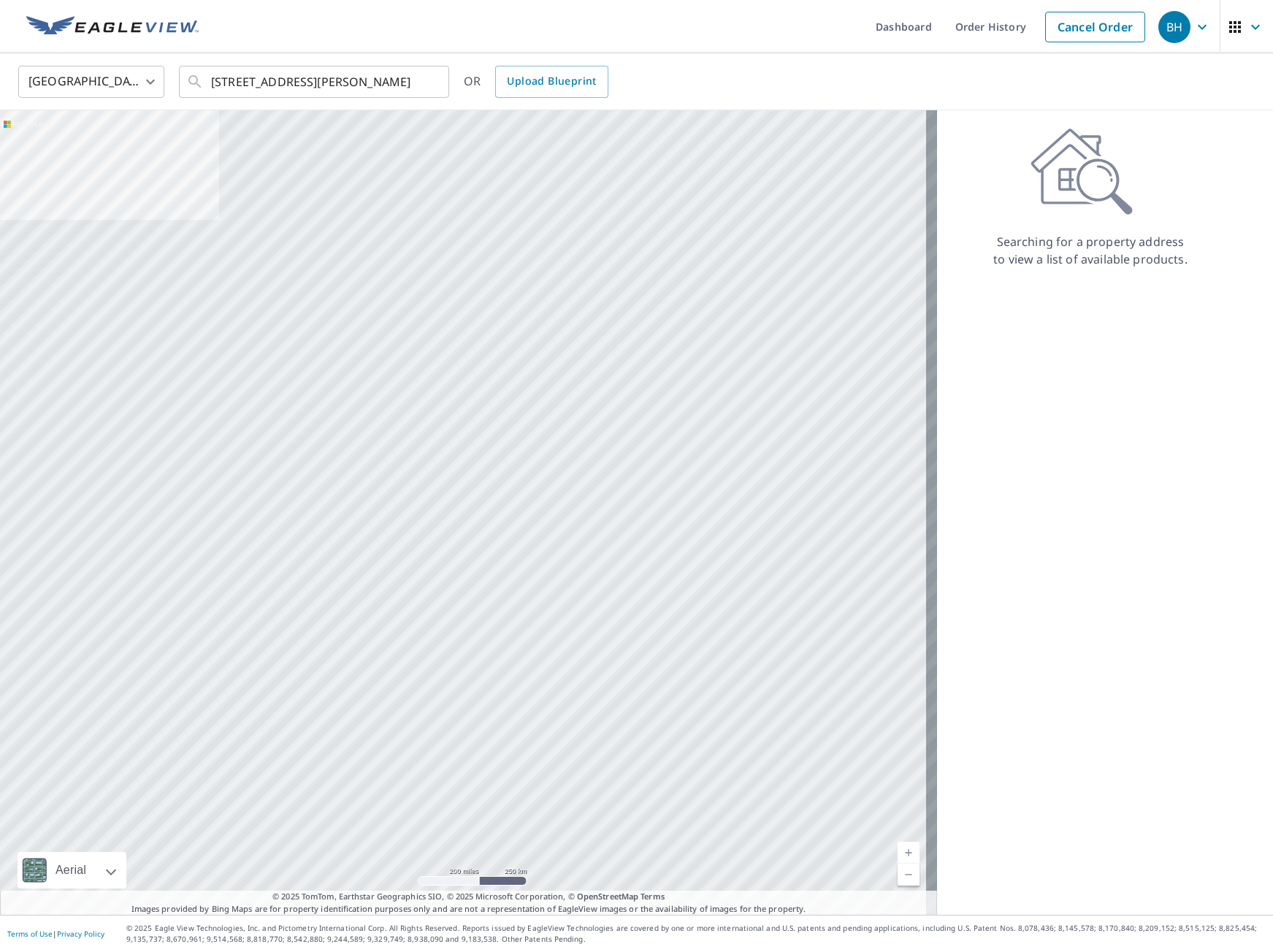
scroll to position [0, 0]
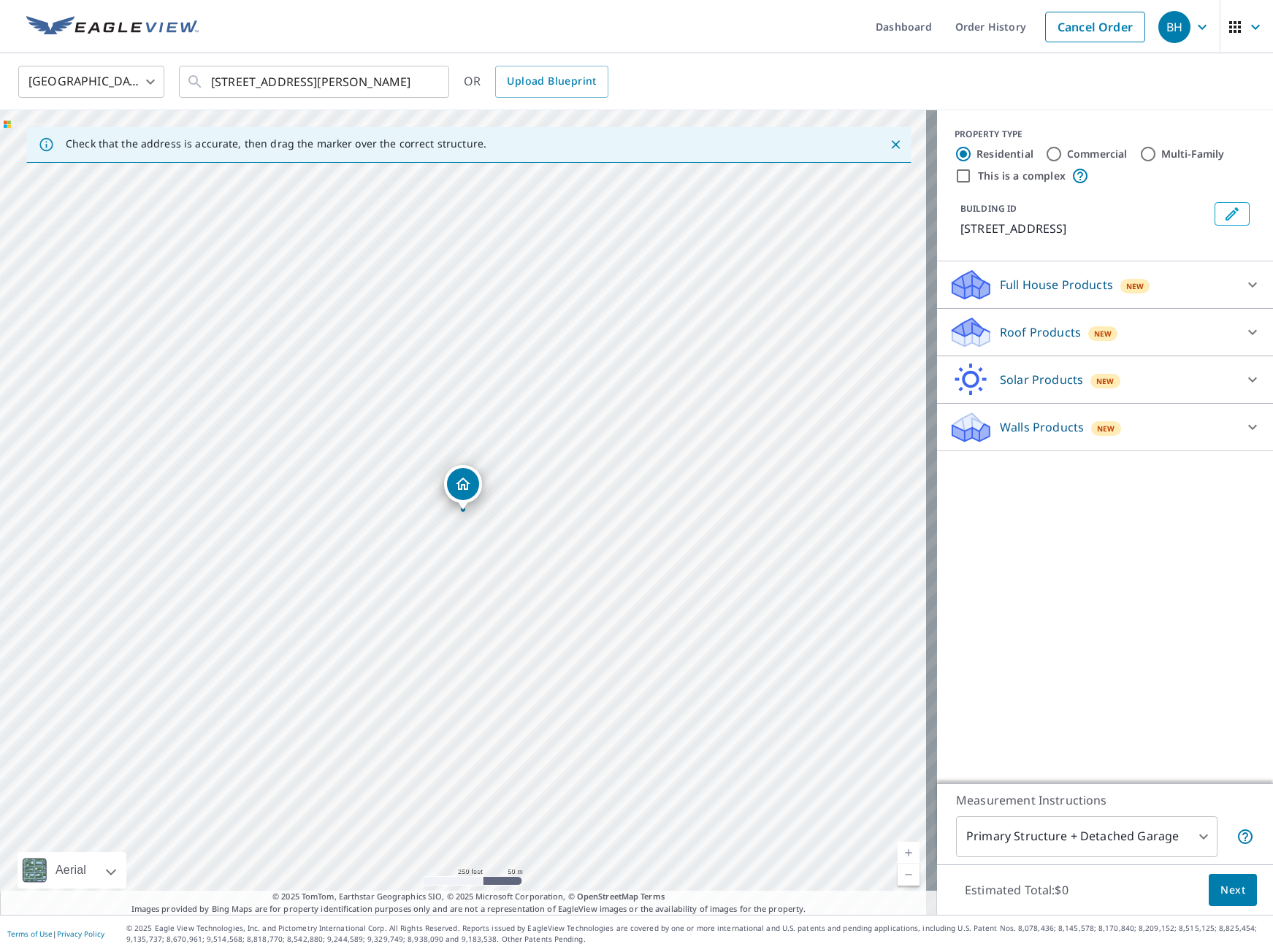
click at [1048, 326] on p "Roof Products" at bounding box center [1040, 332] width 81 height 18
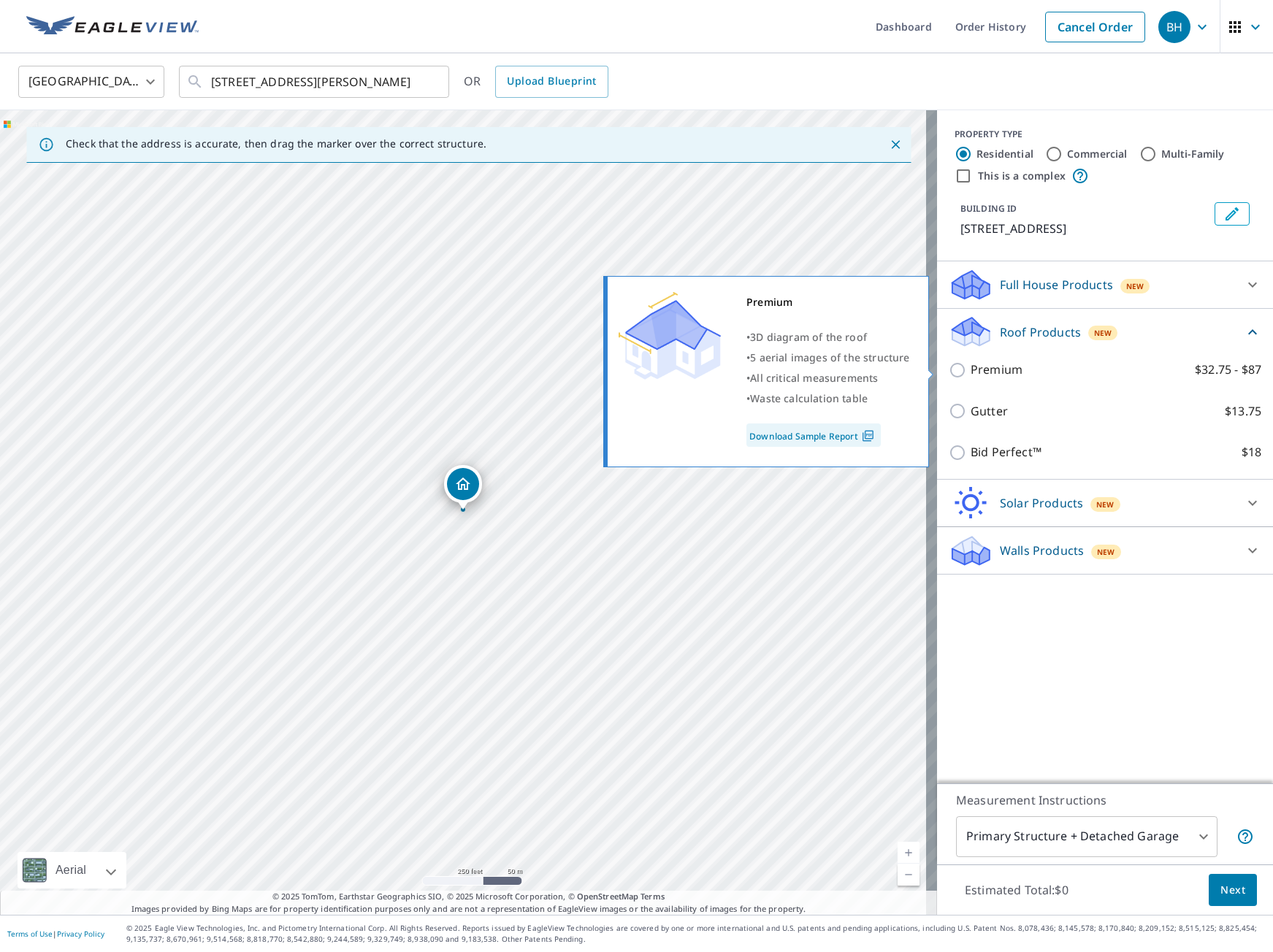
click at [1010, 370] on p "Premium" at bounding box center [996, 370] width 52 height 18
click at [971, 370] on input "Premium $32.75 - $87" at bounding box center [960, 370] width 22 height 18
checkbox input "true"
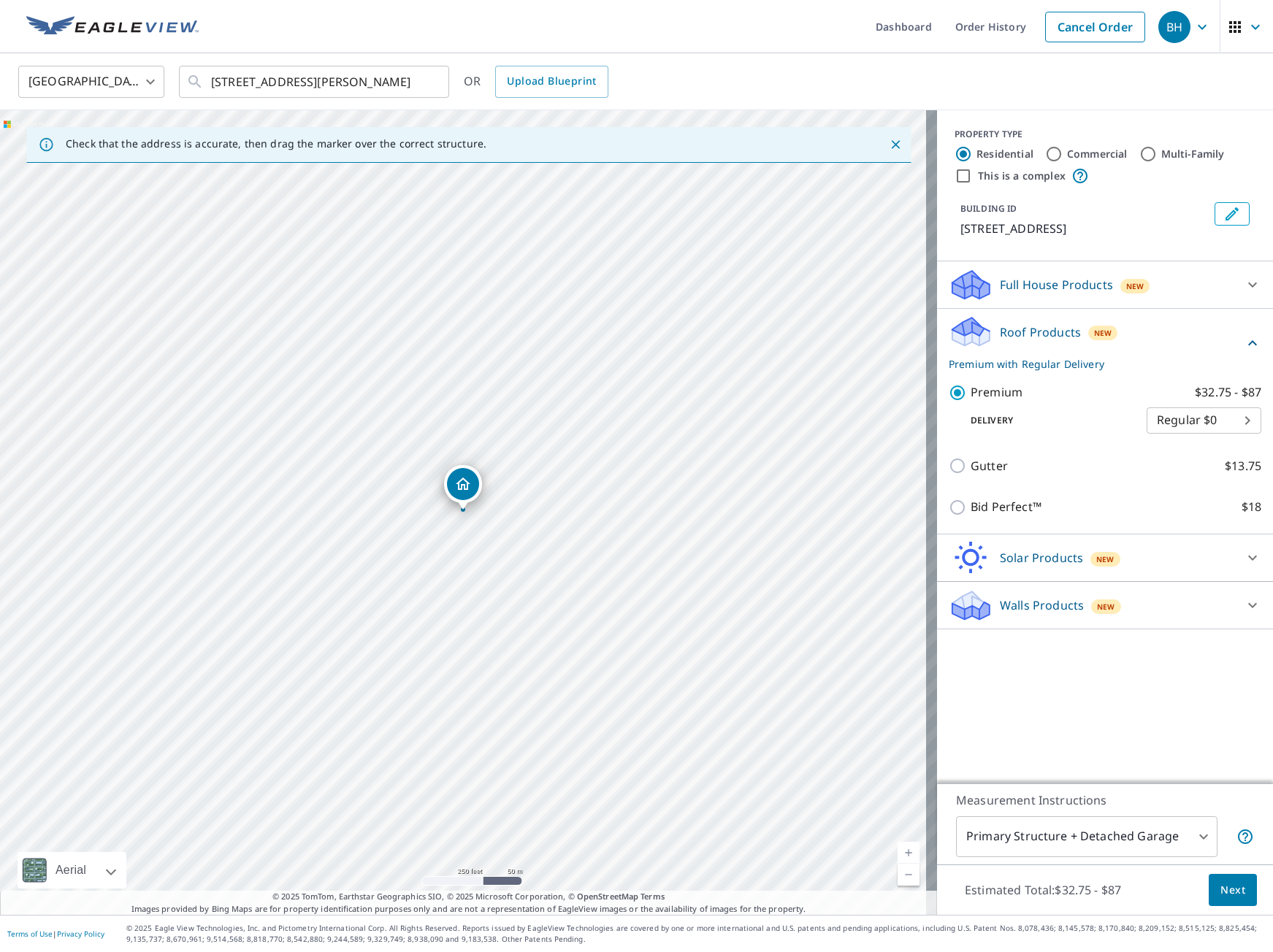
click at [1228, 887] on span "Next" at bounding box center [1233, 890] width 25 height 18
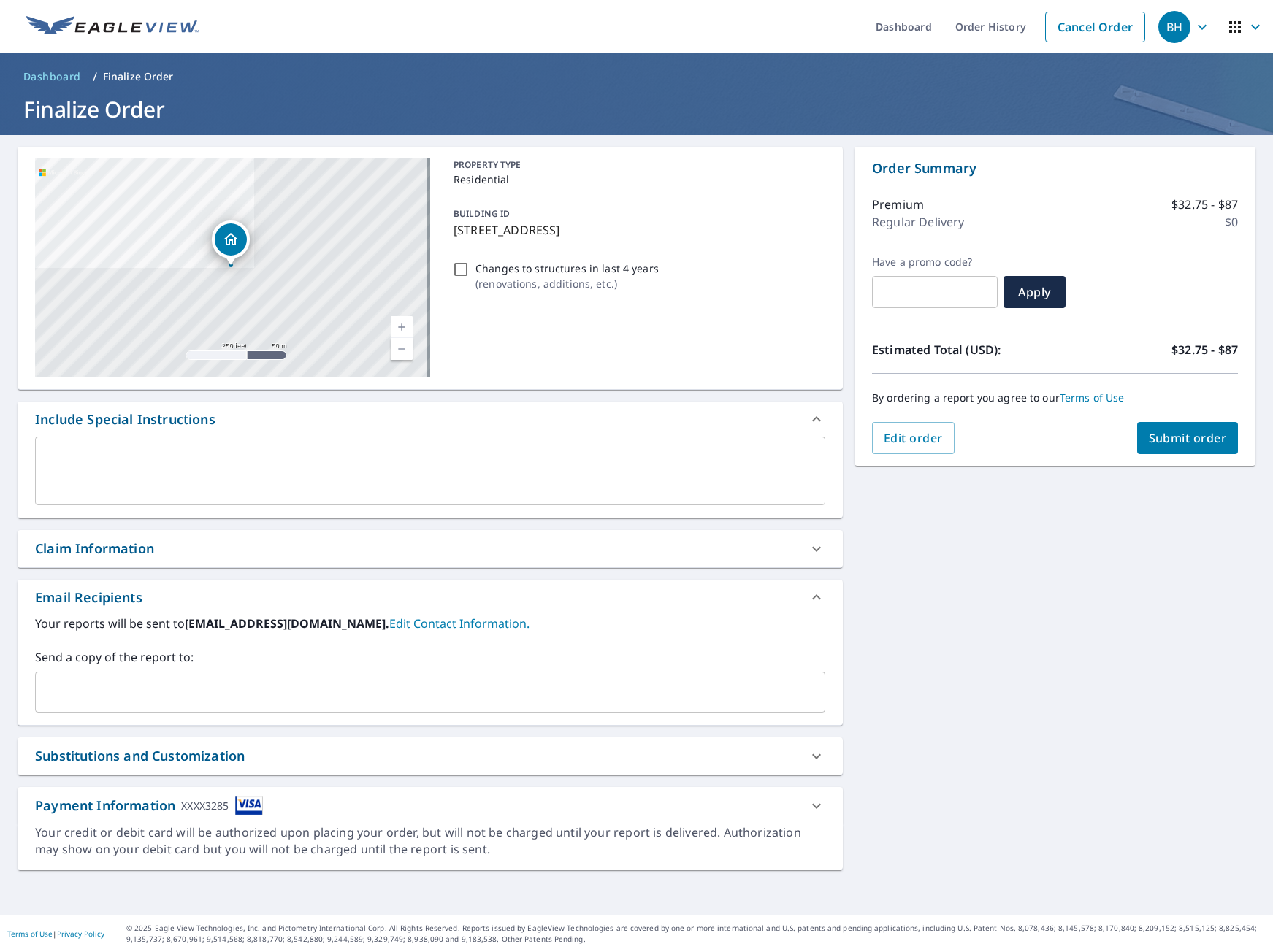
click at [276, 465] on textarea at bounding box center [430, 471] width 770 height 42
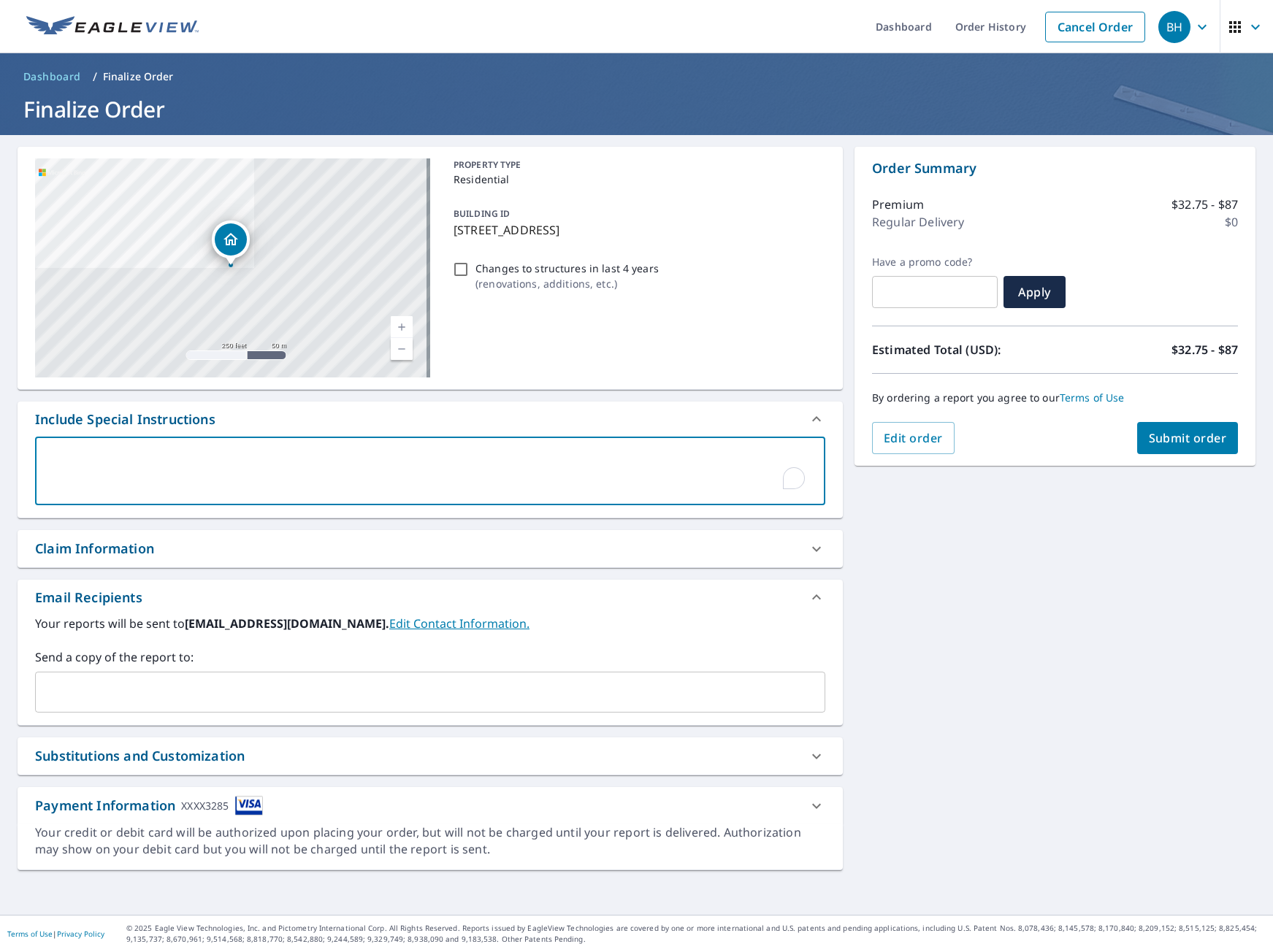
type textarea "b"
type textarea "x"
type textarea "bh"
type textarea "x"
type textarea "bha"
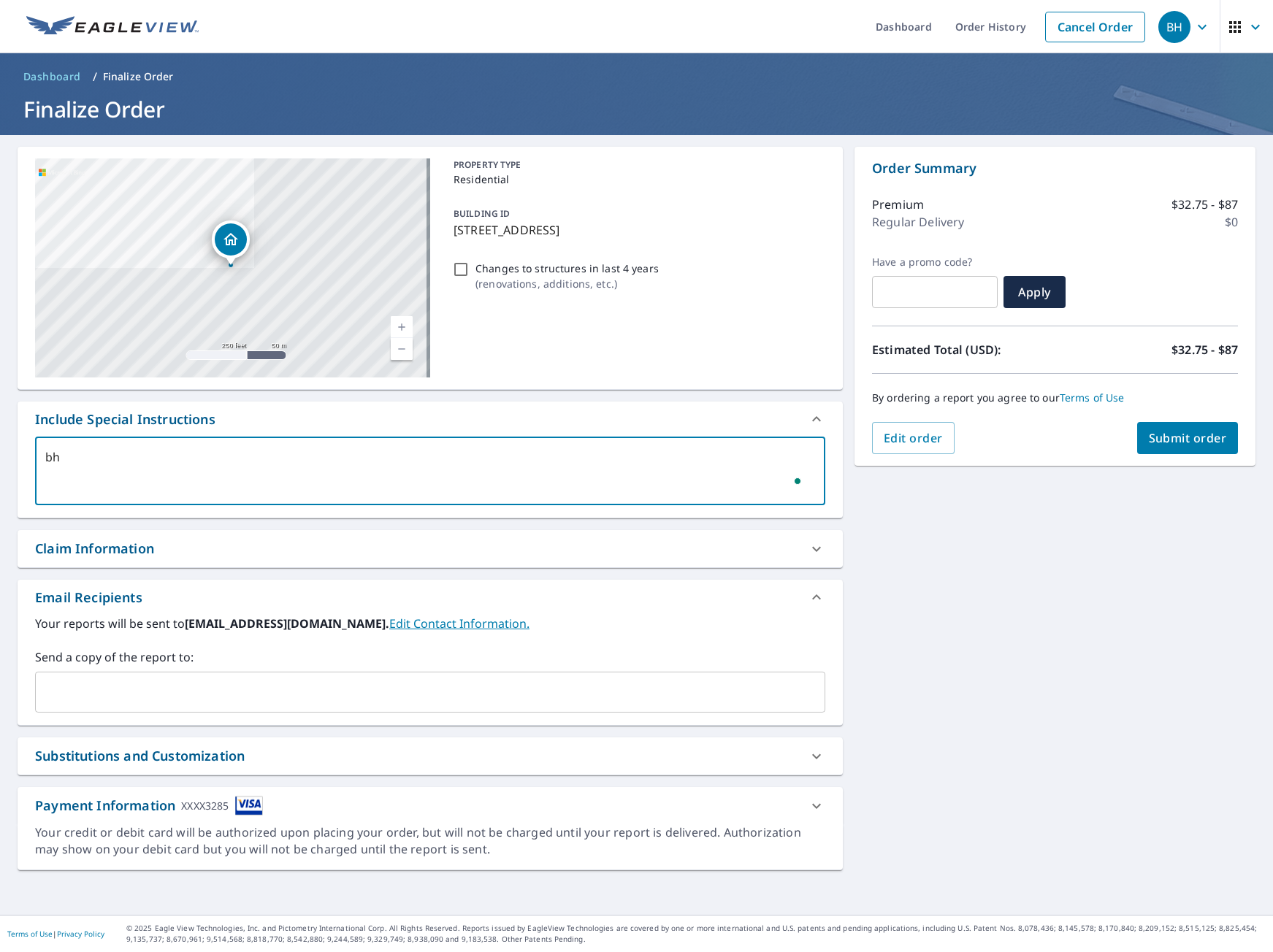
type textarea "x"
type textarea "bhar"
type textarea "x"
type textarea "bharbert"
type textarea "x"
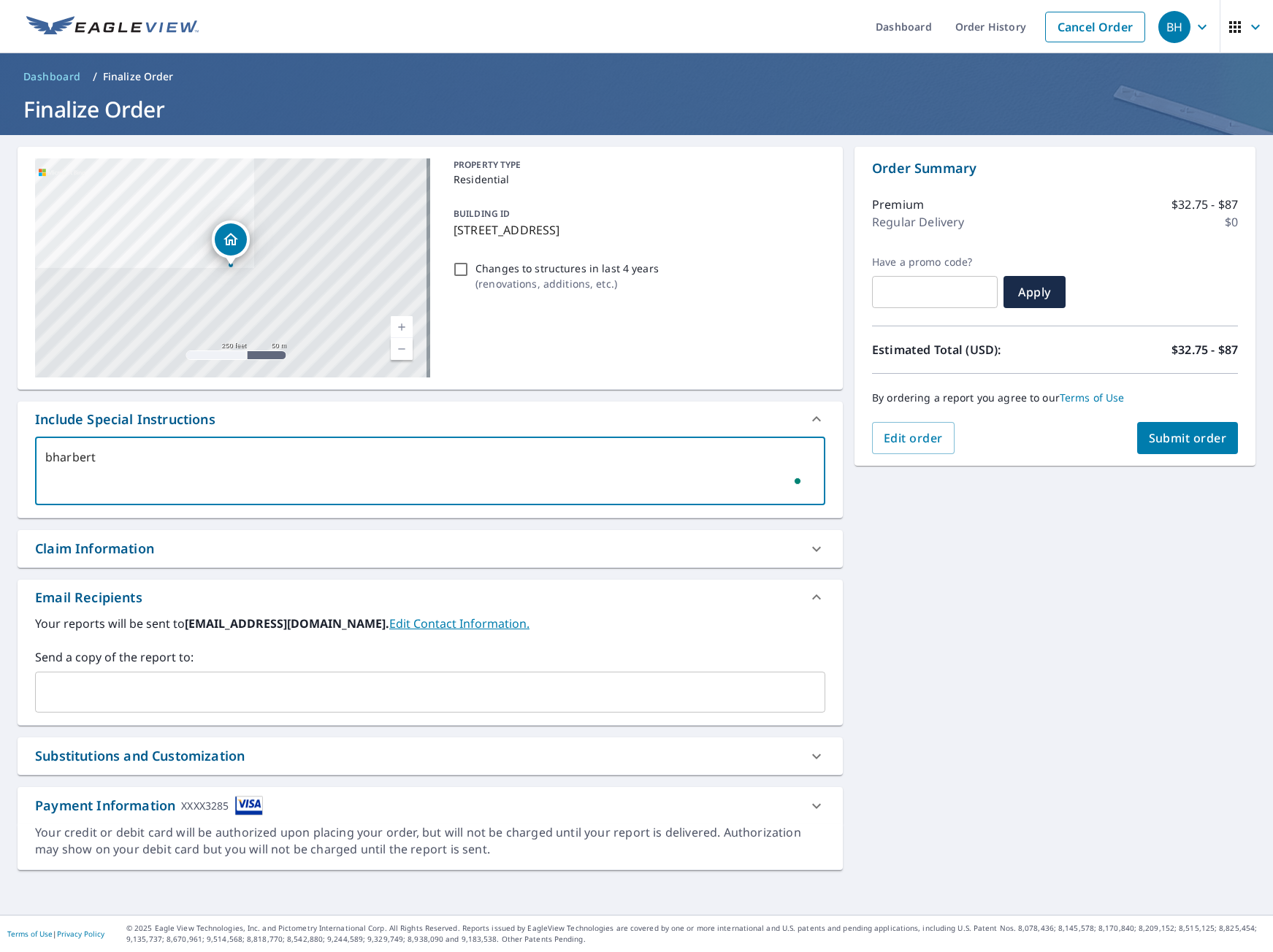
type textarea "bharbert@"
type textarea "x"
type textarea "bharbert@e"
type textarea "x"
type textarea "bharbert@ev"
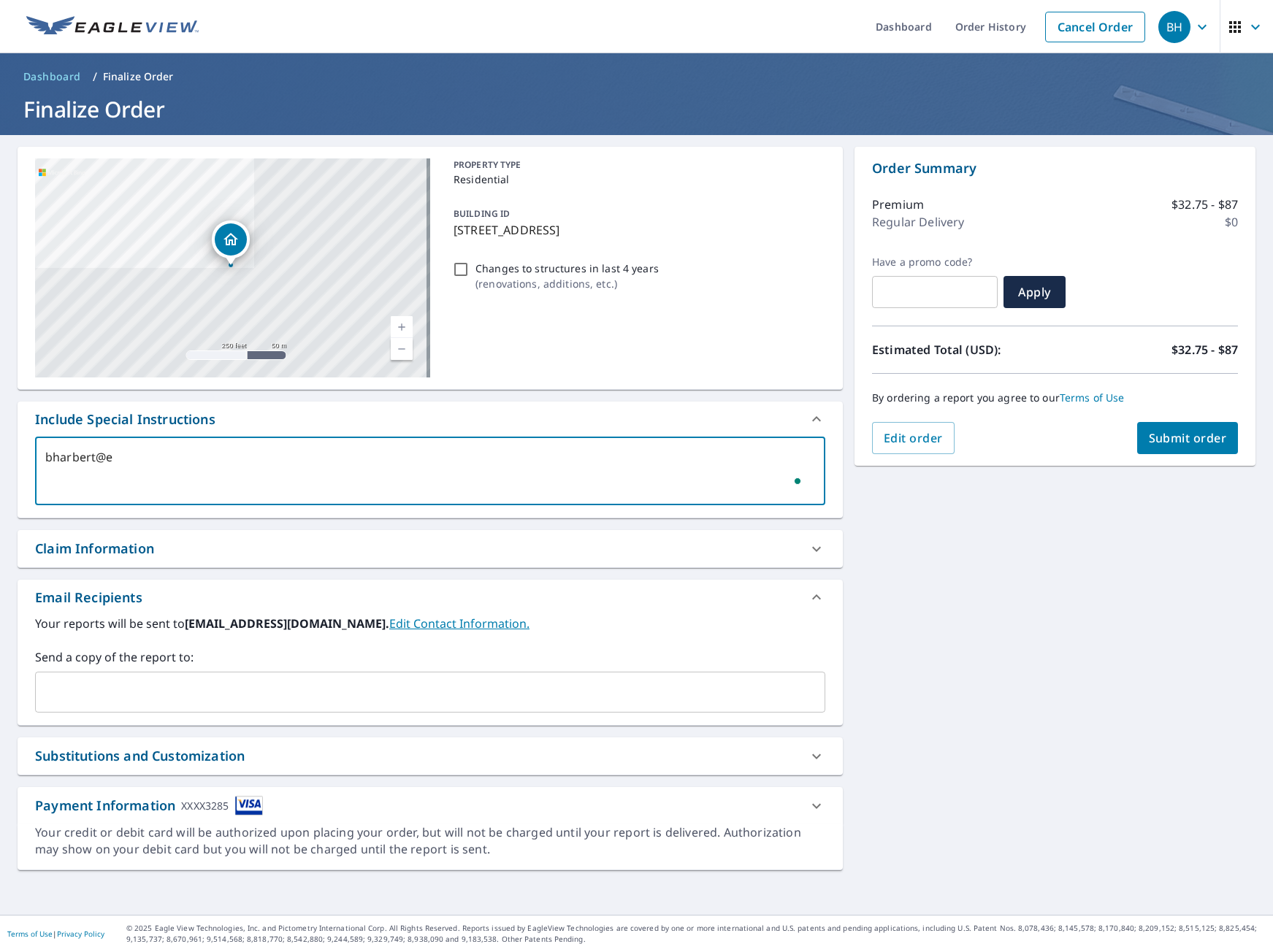
type textarea "x"
type textarea "bharbert@evg"
type textarea "x"
type textarea "bharbert@evgs"
type textarea "x"
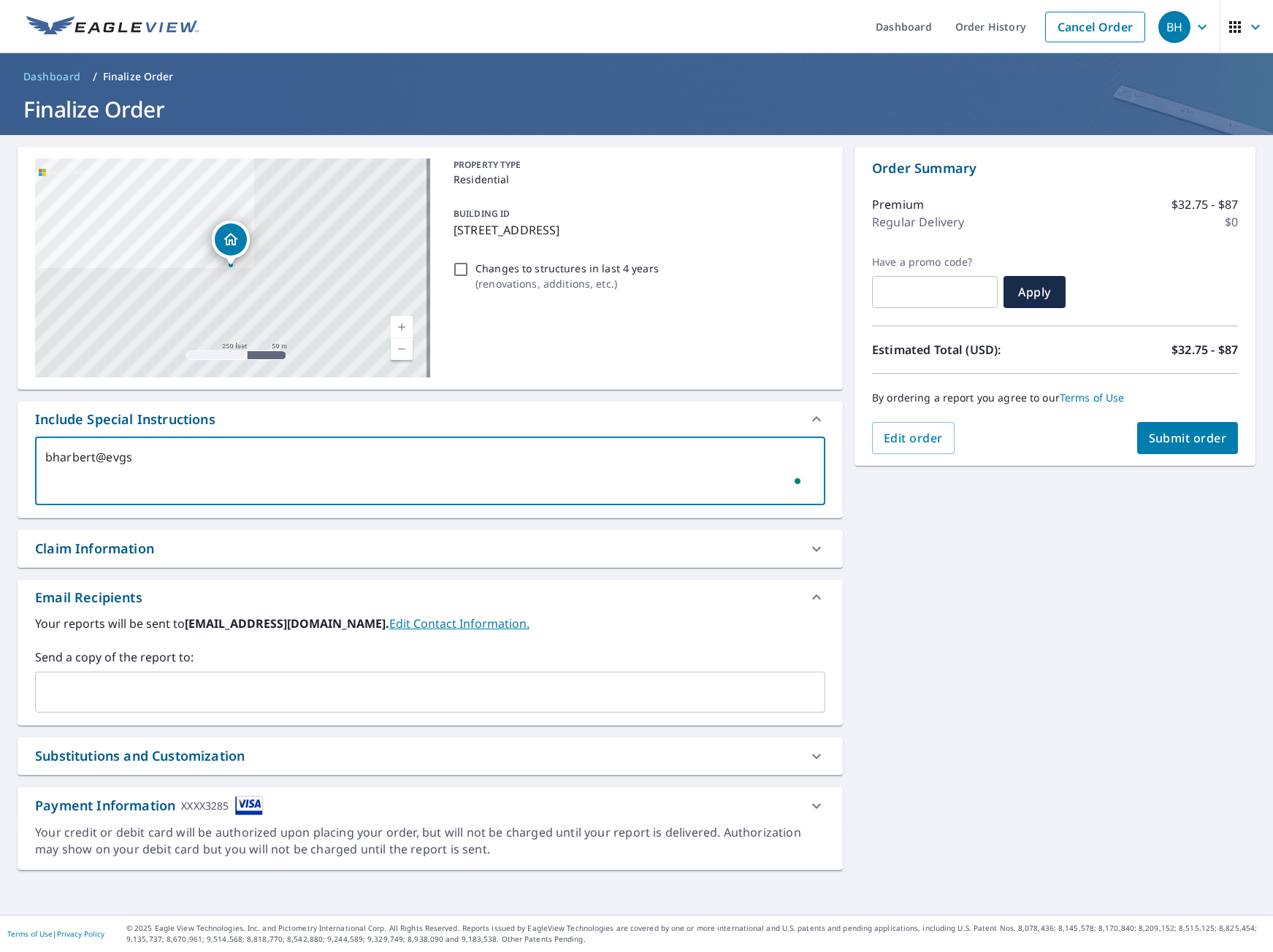
type textarea "bharbert@evgso"
type textarea "x"
type textarea "bharbert@evgsol"
type textarea "x"
type textarea "bharbert@evgsola"
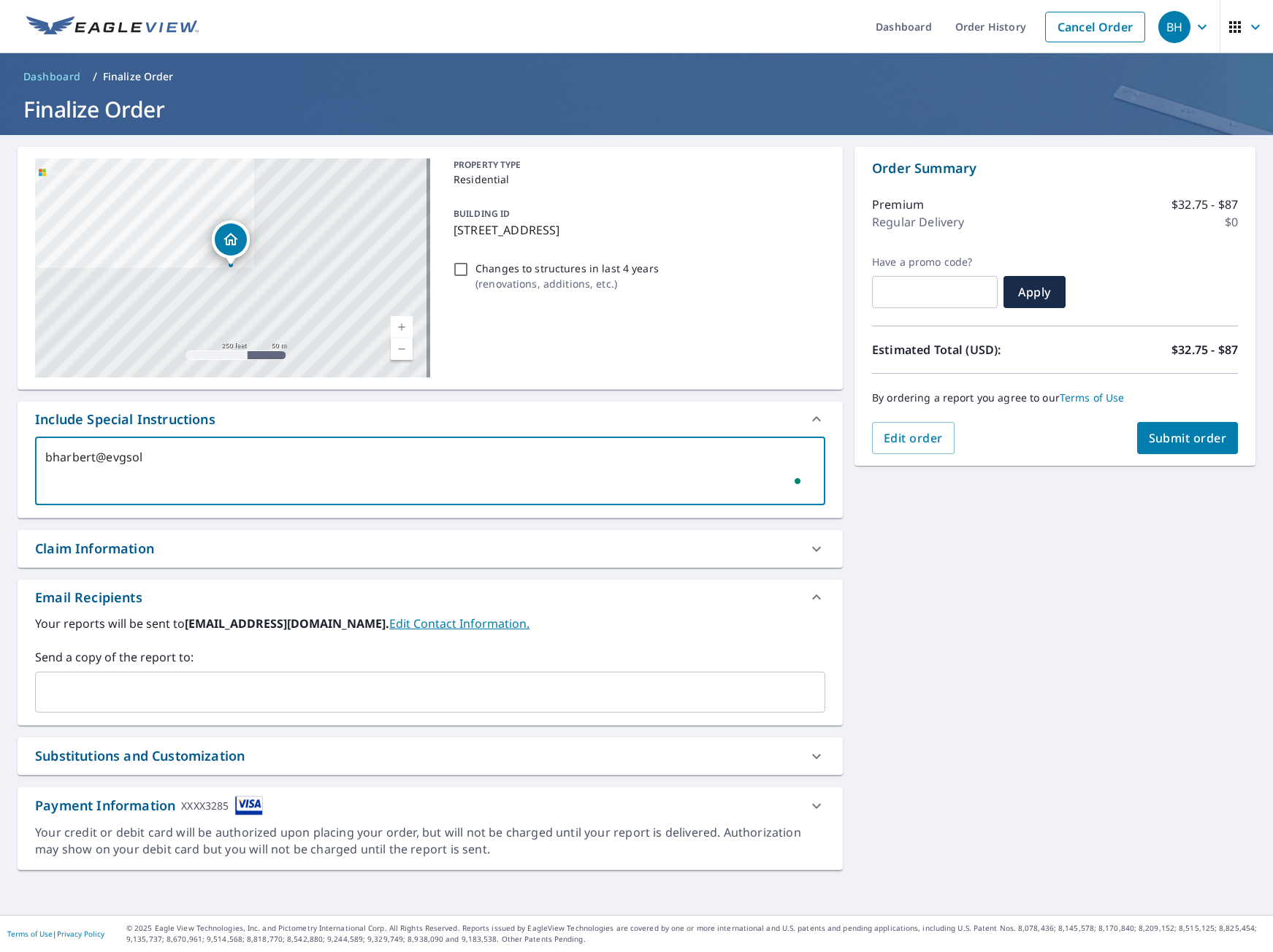
type textarea "x"
type textarea "bharbert@evgsolar"
type textarea "x"
type textarea "bharbert@evgsolar."
type textarea "x"
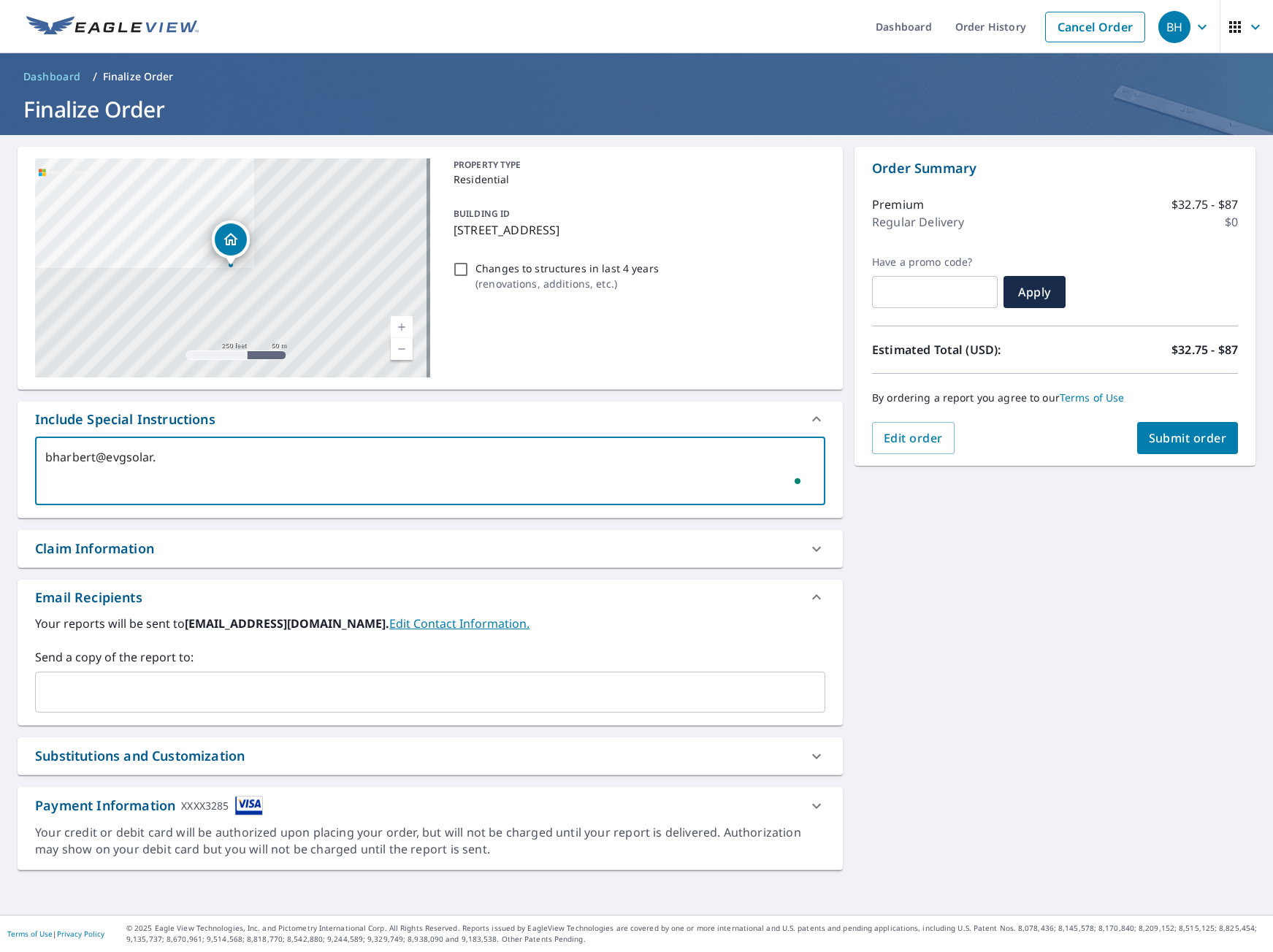
type textarea "bharbert@evgsolar.c"
type textarea "x"
type textarea "bharbert@evgsolar.co"
type textarea "x"
type textarea "bharbert@evgsolar.com"
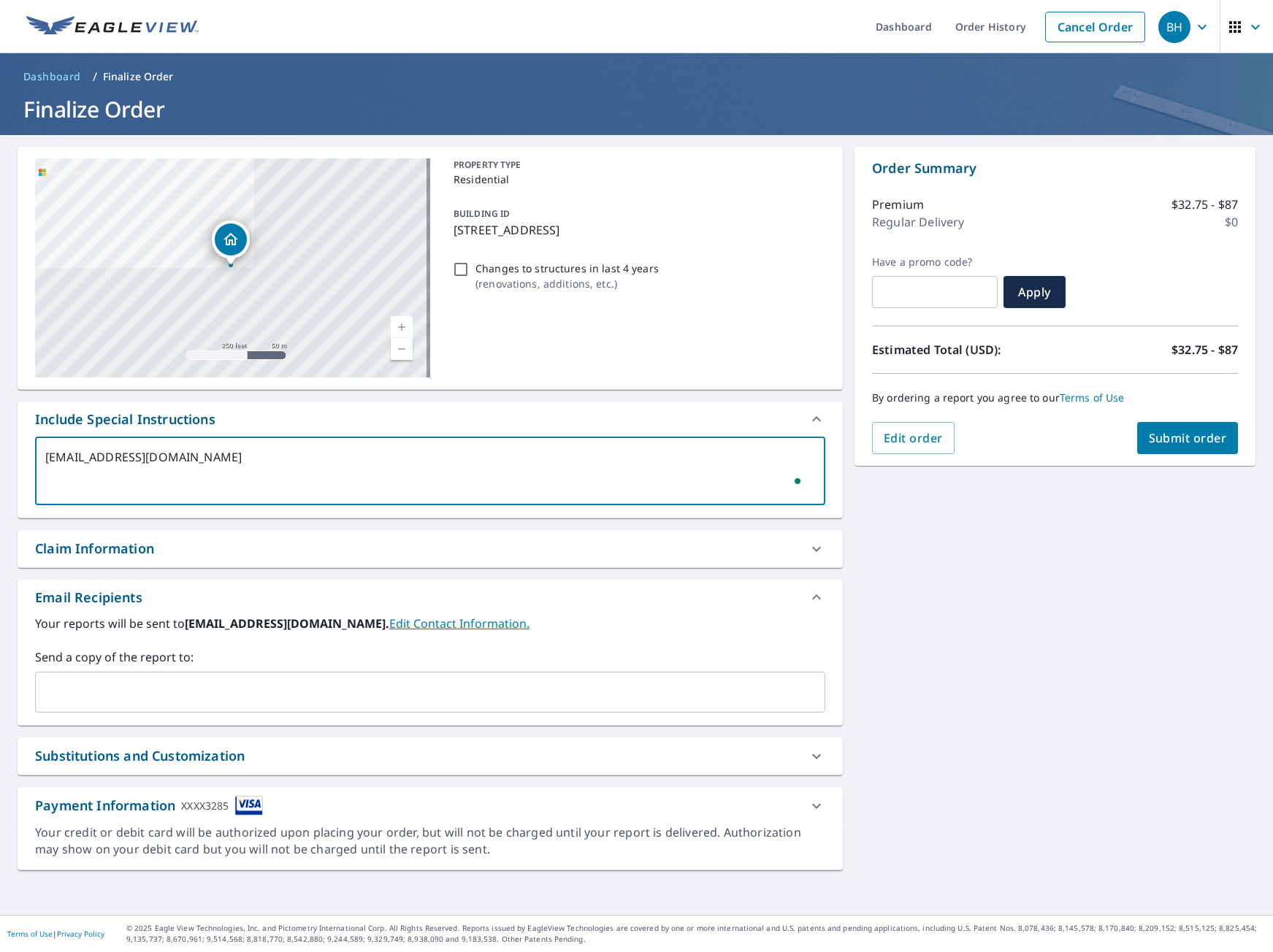
type textarea "x"
type textarea "bharbert@evgsolar.com"
type textarea "x"
type textarea "bharbert@evgsolar.com"
type textarea "x"
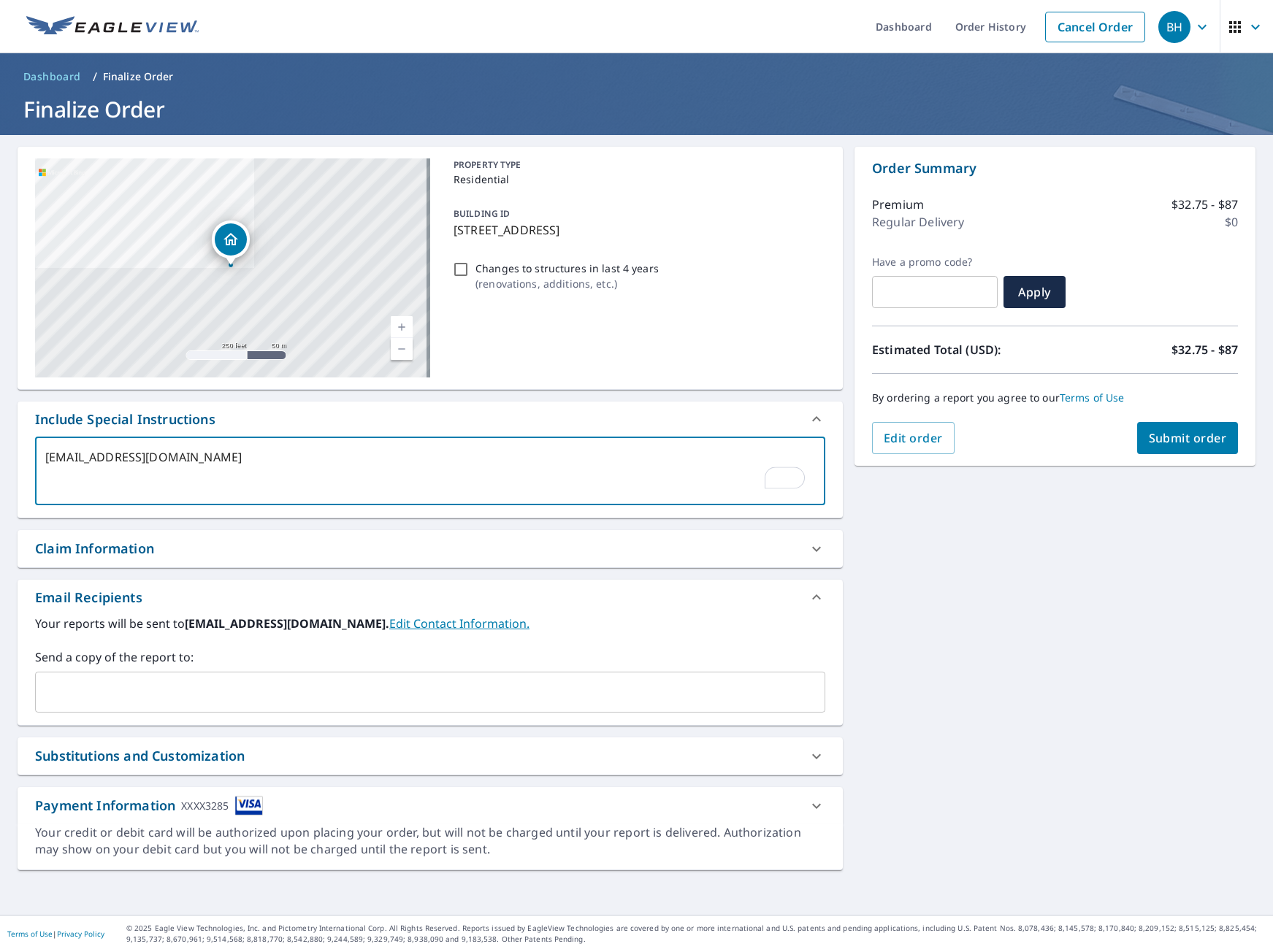
click at [258, 469] on textarea "bharbert@evgsolar.com" at bounding box center [430, 471] width 770 height 42
type textarea "bharbert@evgsolar.com"
click at [947, 553] on div "4636 Pepperwood Dr Penngrove, CA 94951 Aerial Road A standard road map Aerial A…" at bounding box center [636, 524] width 1273 height 780
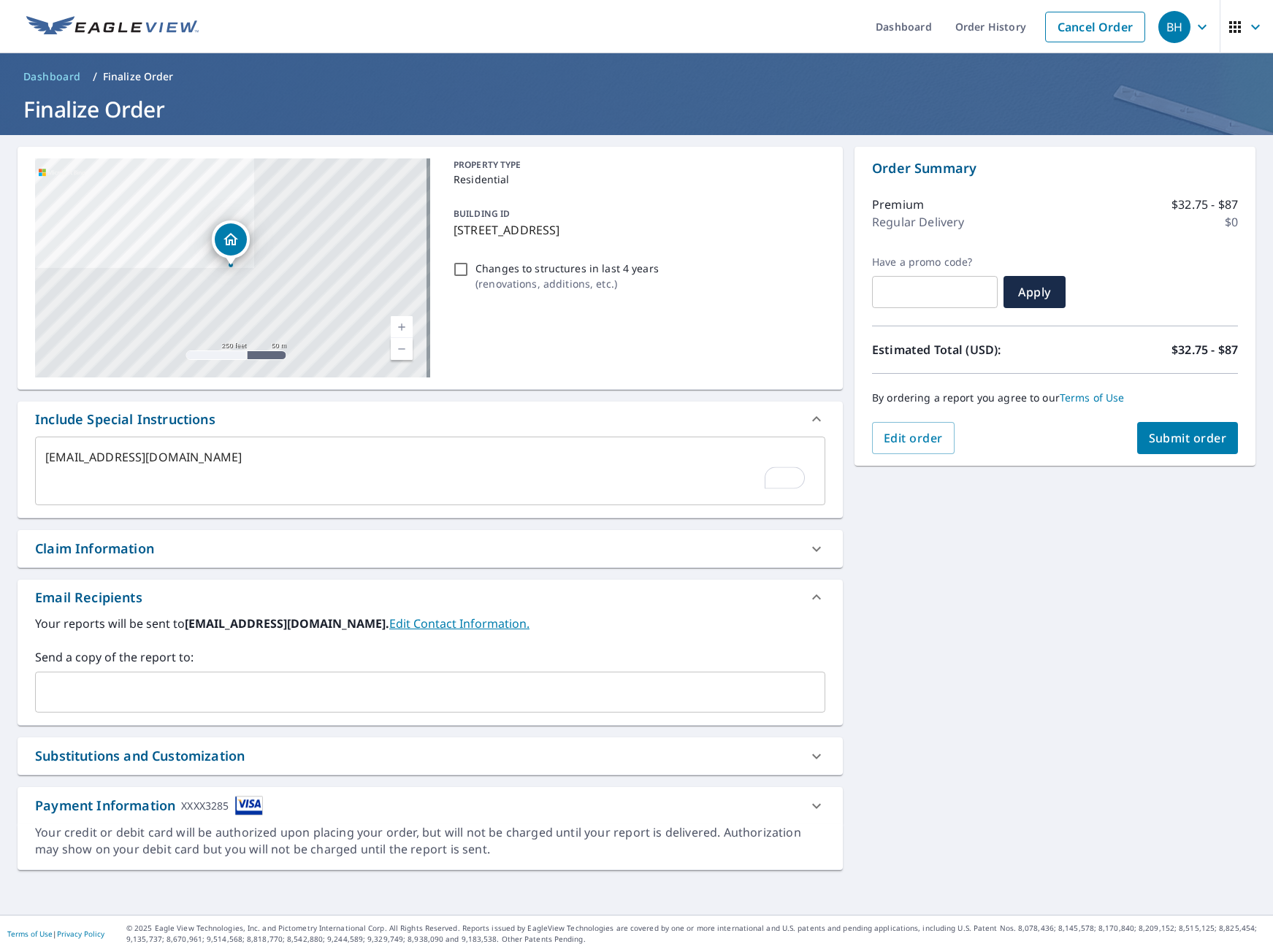
type textarea "x"
click at [218, 469] on textarea "bharbert@evgsolar.com" at bounding box center [430, 471] width 770 height 42
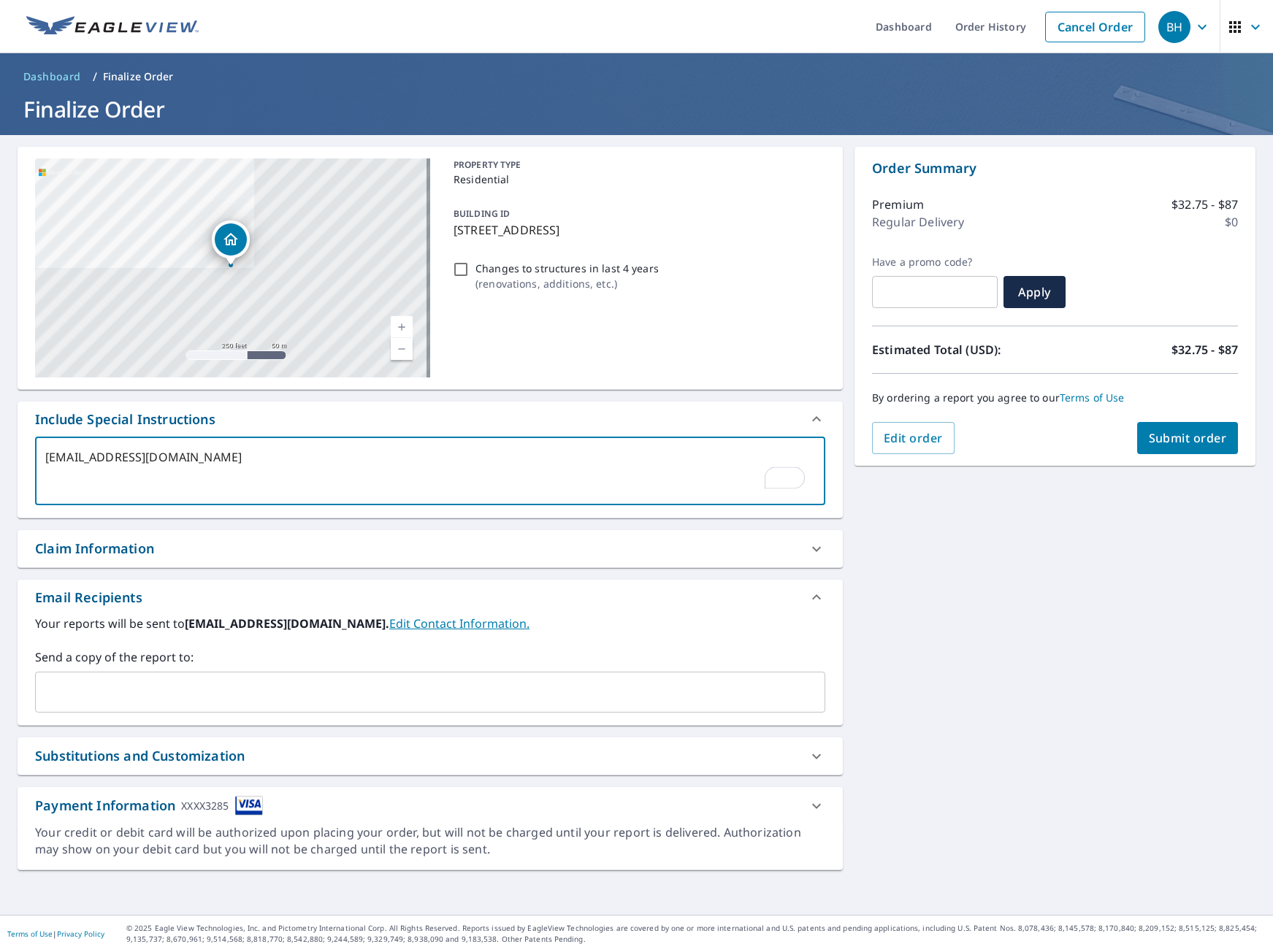
type textarea "bharbert@evgsolar.com"
type textarea "x"
click at [200, 461] on textarea "bharbert@evgsolar.com" at bounding box center [430, 471] width 770 height 42
drag, startPoint x: 200, startPoint y: 461, endPoint x: 45, endPoint y: 461, distance: 155.0
click at [45, 461] on div "bharbert@evgsolar.com x ​" at bounding box center [430, 471] width 790 height 69
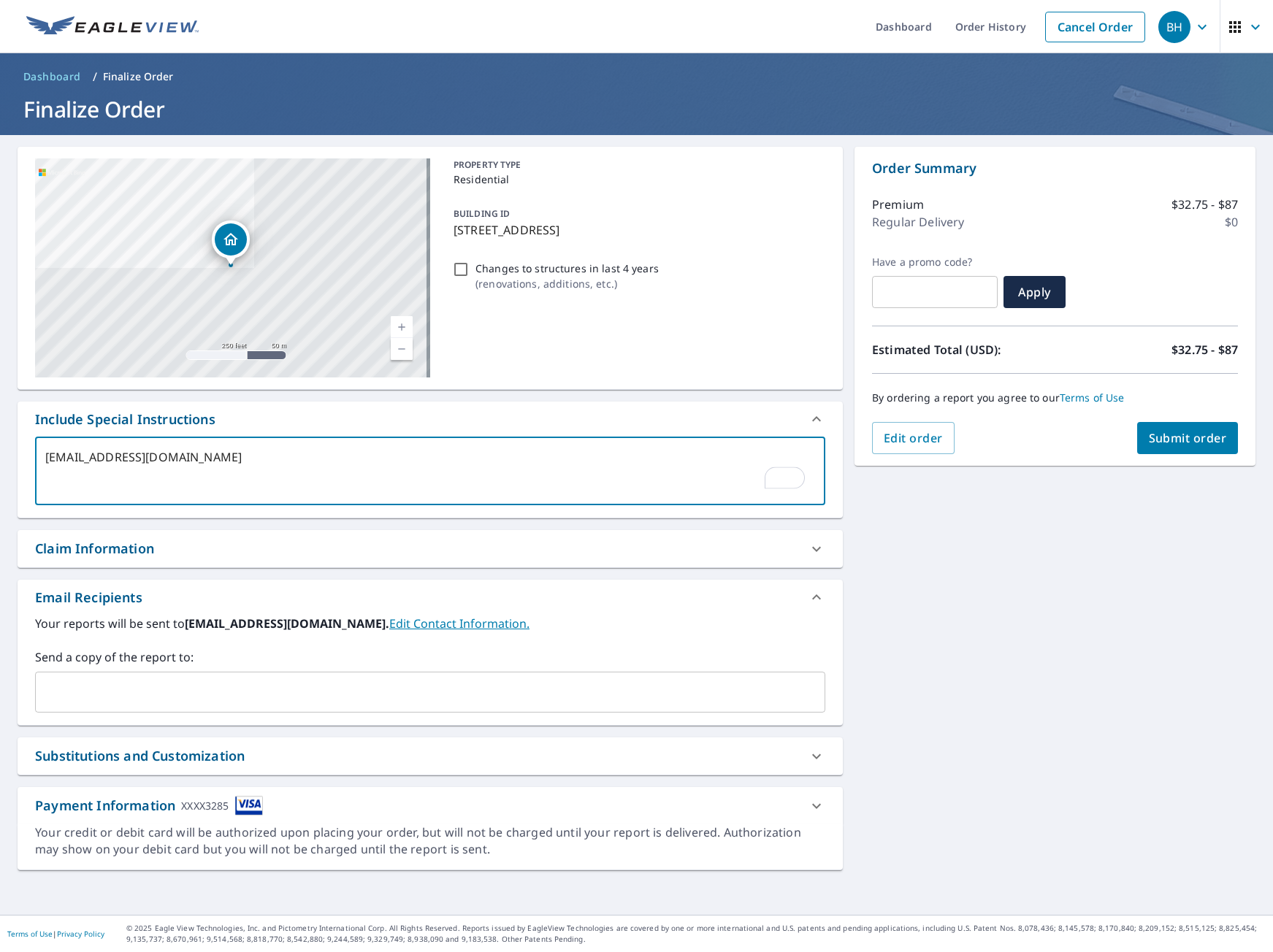
type textarea "bharbert@evgsolar.com"
type textarea "x"
click at [180, 697] on input "text" at bounding box center [419, 692] width 755 height 28
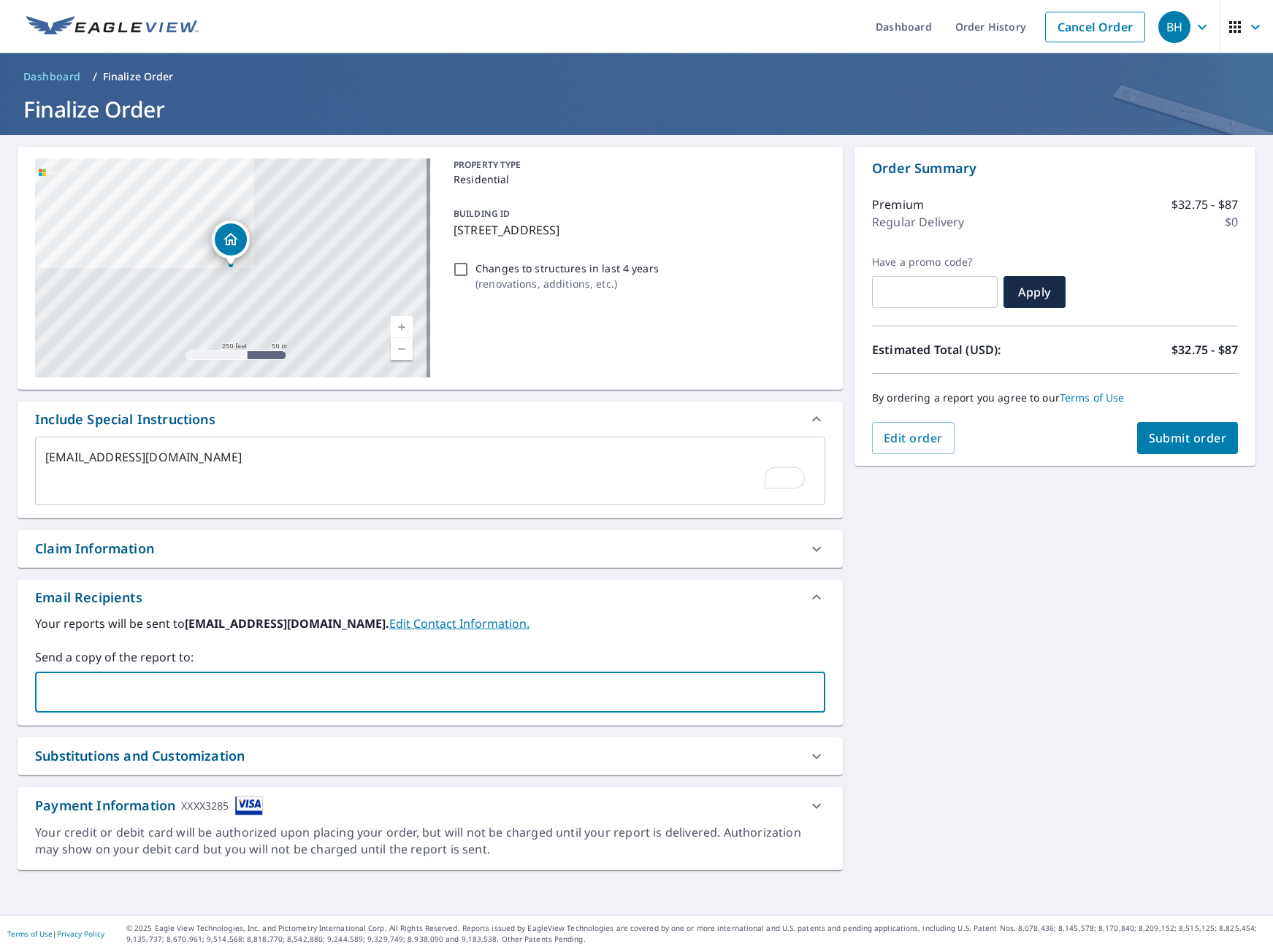
paste input "bharbert@evgsolar.com"
type input "bharbert@evgsolar.com"
type textarea "x"
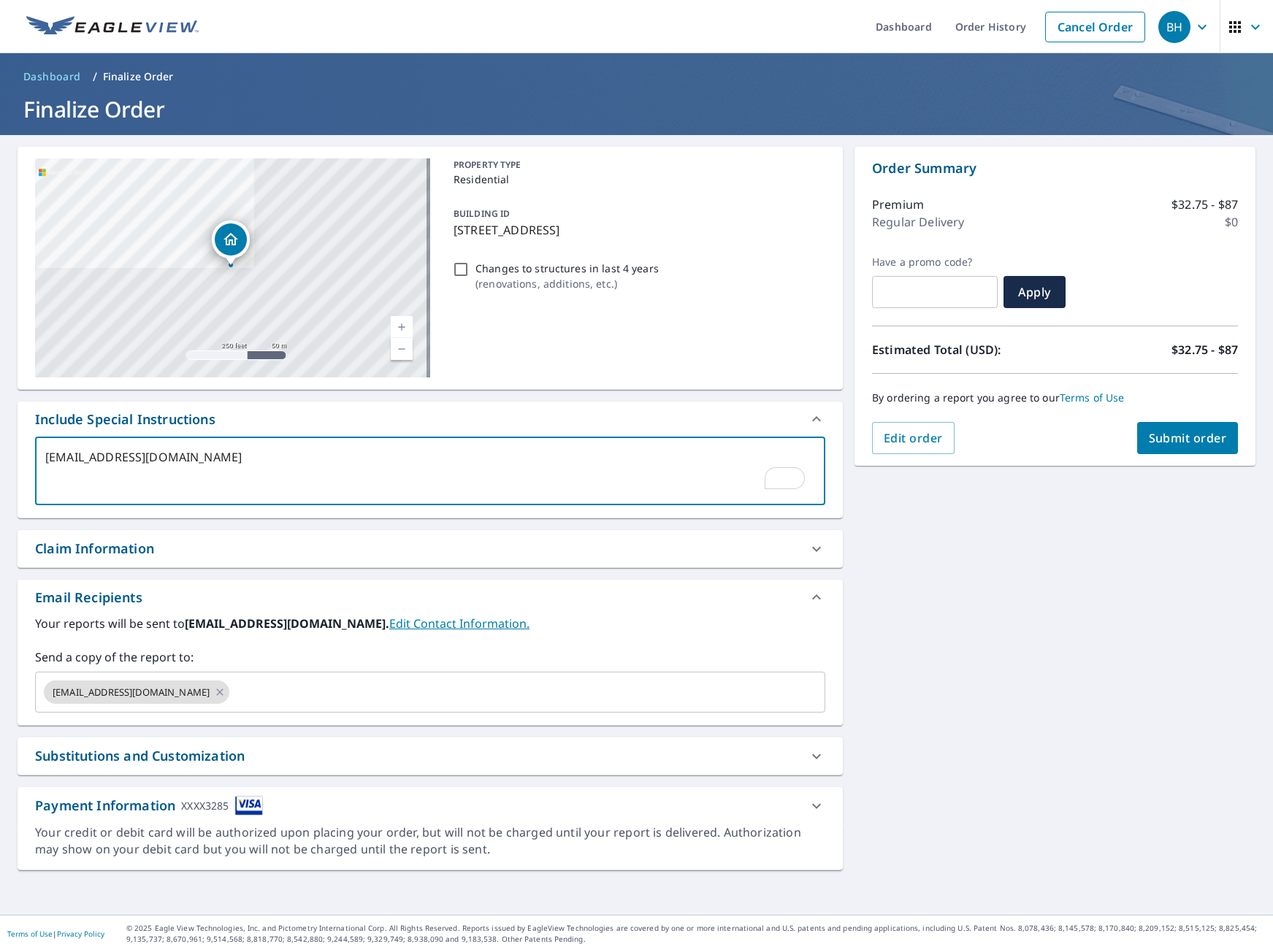
drag, startPoint x: 197, startPoint y: 468, endPoint x: 43, endPoint y: 463, distance: 154.1
click at [43, 463] on div "bharbert@evgsolar.com x ​" at bounding box center [430, 471] width 790 height 69
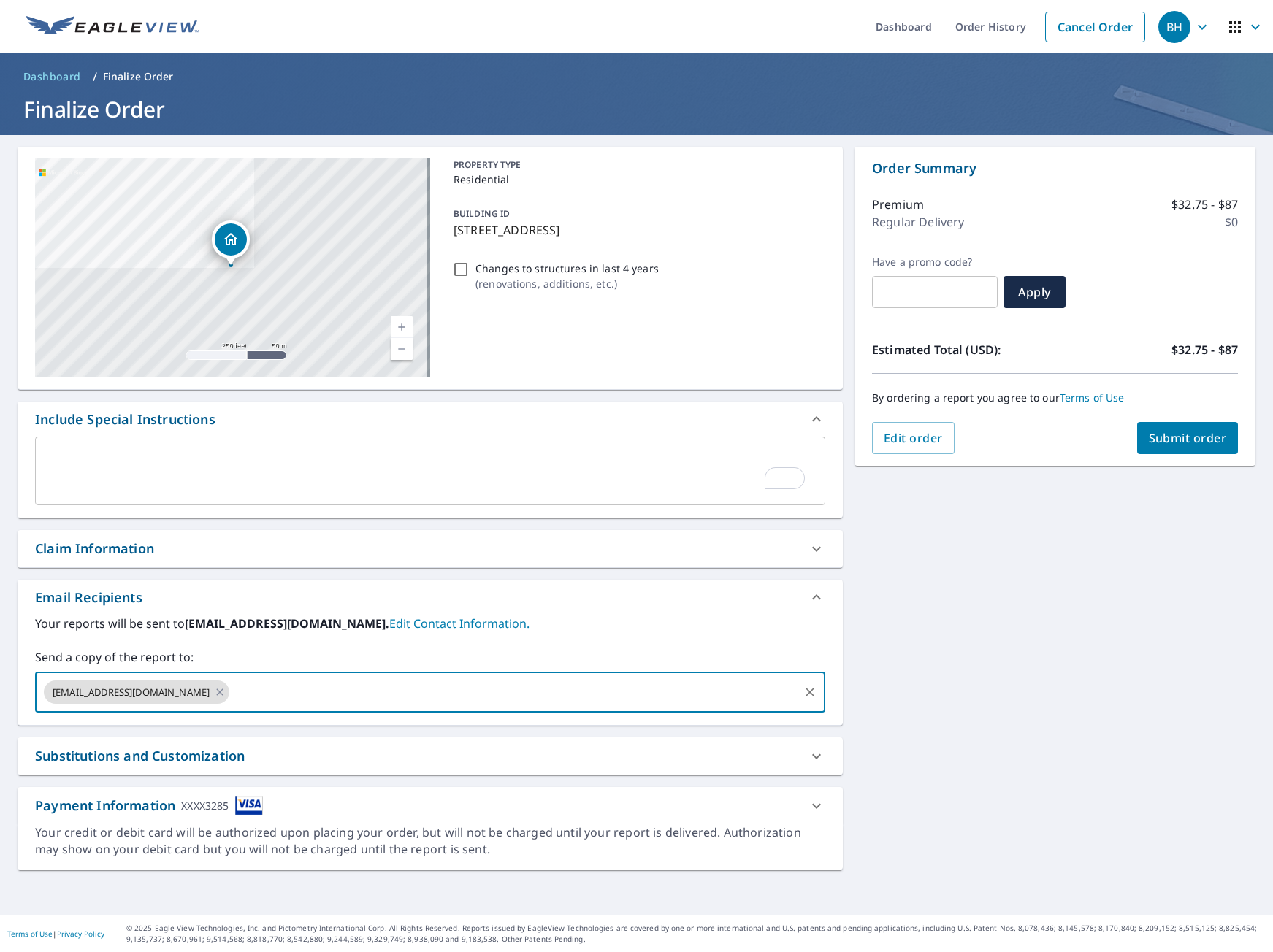
click at [288, 696] on input "text" at bounding box center [514, 692] width 565 height 28
type input "j"
type input "hwharbert@harbertroofing.com"
type input "jchase@evgsolar.com"
click at [1109, 604] on div "4636 Pepperwood Dr Penngrove, CA 94951 Aerial Road A standard road map Aerial A…" at bounding box center [636, 524] width 1273 height 780
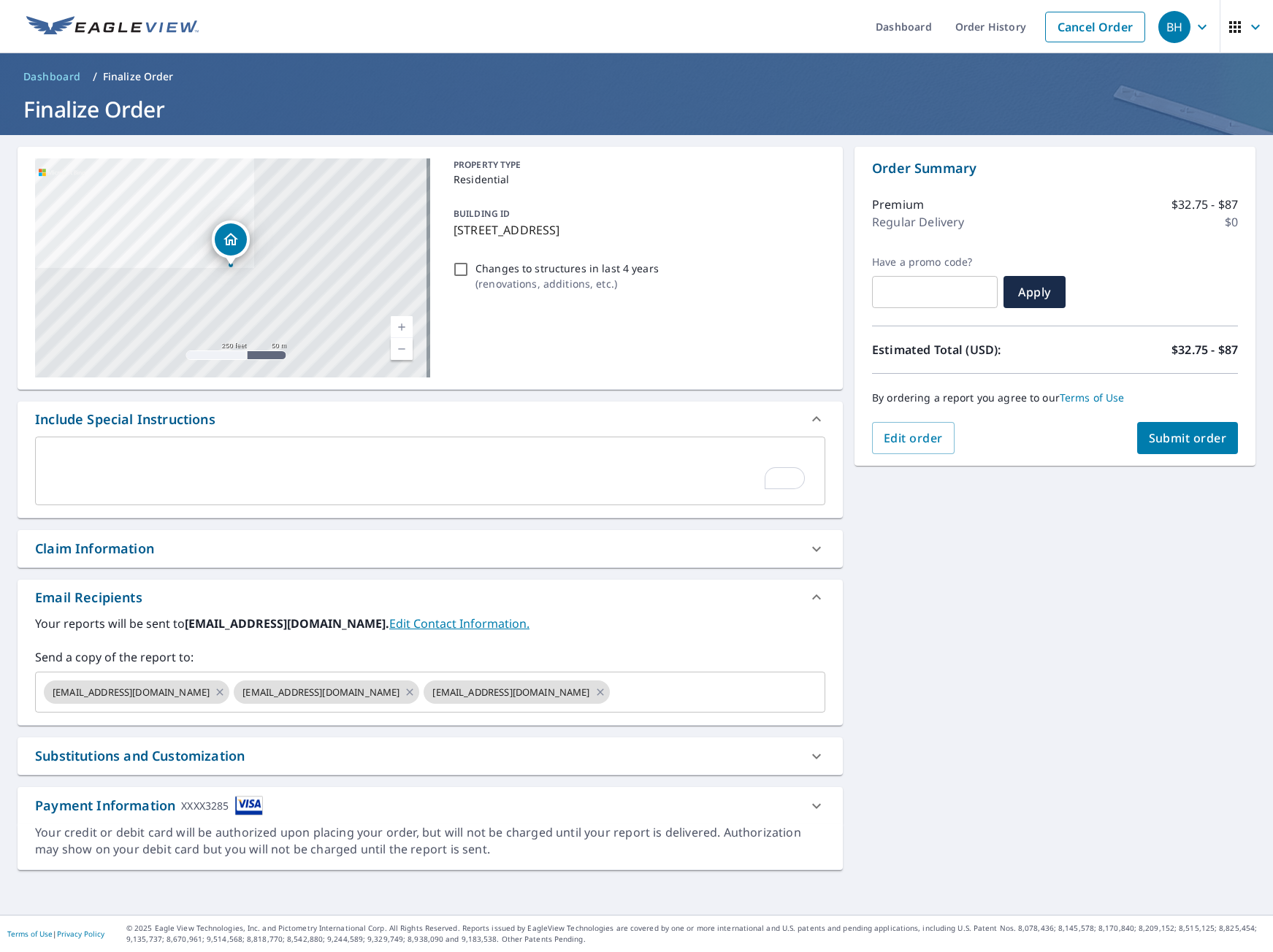
click at [1189, 441] on span "Submit order" at bounding box center [1188, 438] width 79 height 16
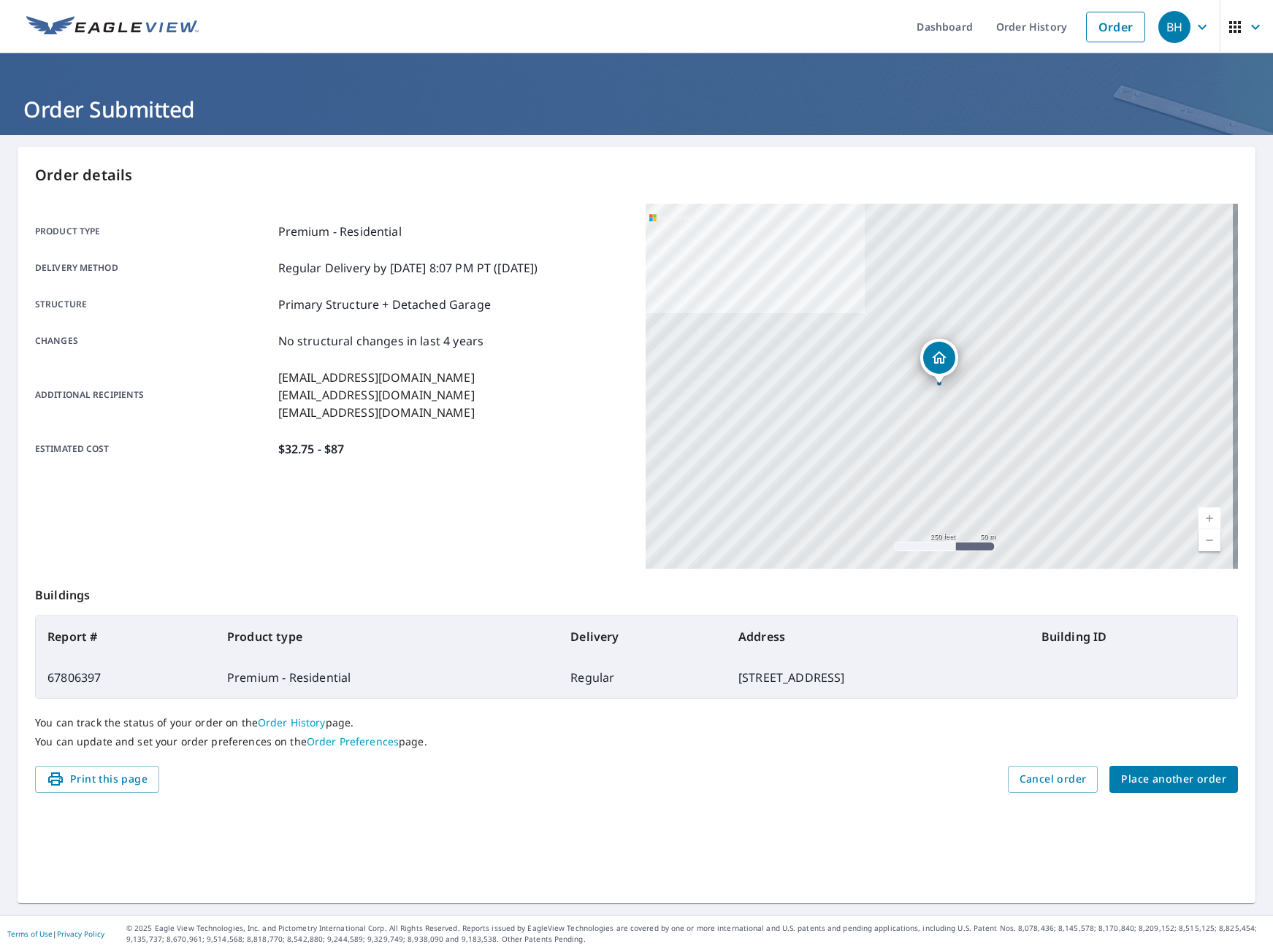
click at [1194, 787] on span "Place another order" at bounding box center [1173, 779] width 105 height 18
